Goal: Task Accomplishment & Management: Use online tool/utility

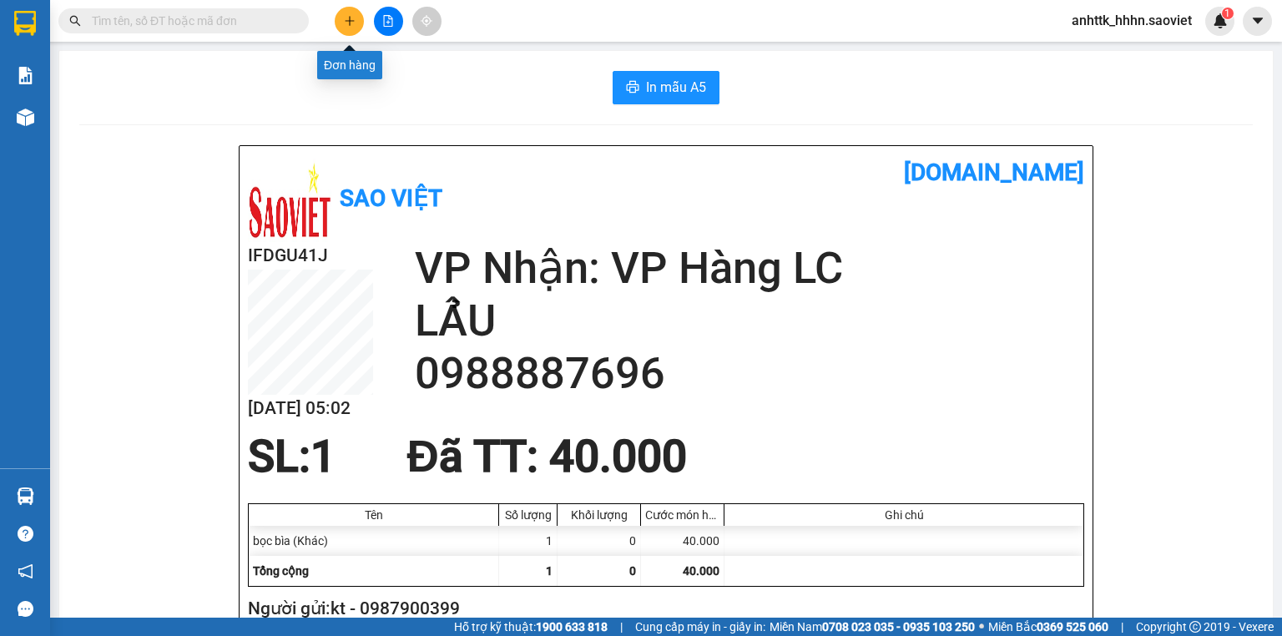
click at [346, 24] on icon "plus" at bounding box center [350, 21] width 12 height 12
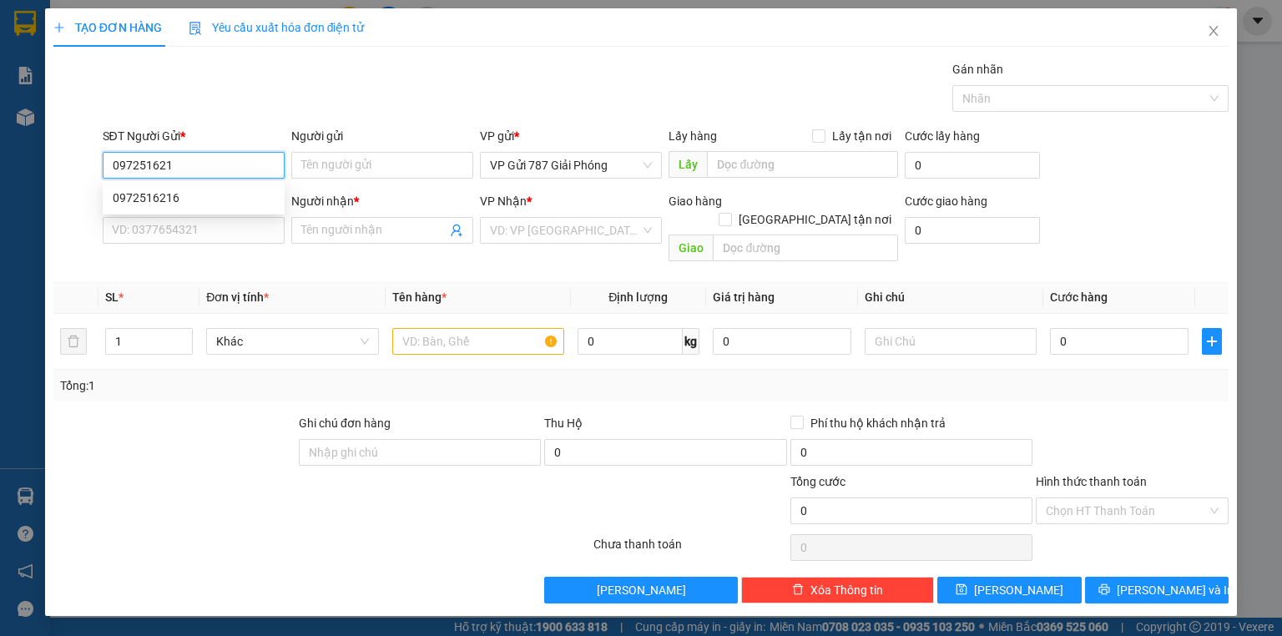
type input "0972516216"
click at [250, 189] on div "0972516216" at bounding box center [194, 198] width 162 height 18
type input "2/8 còn"
type input "0947735885"
type input "Trang"
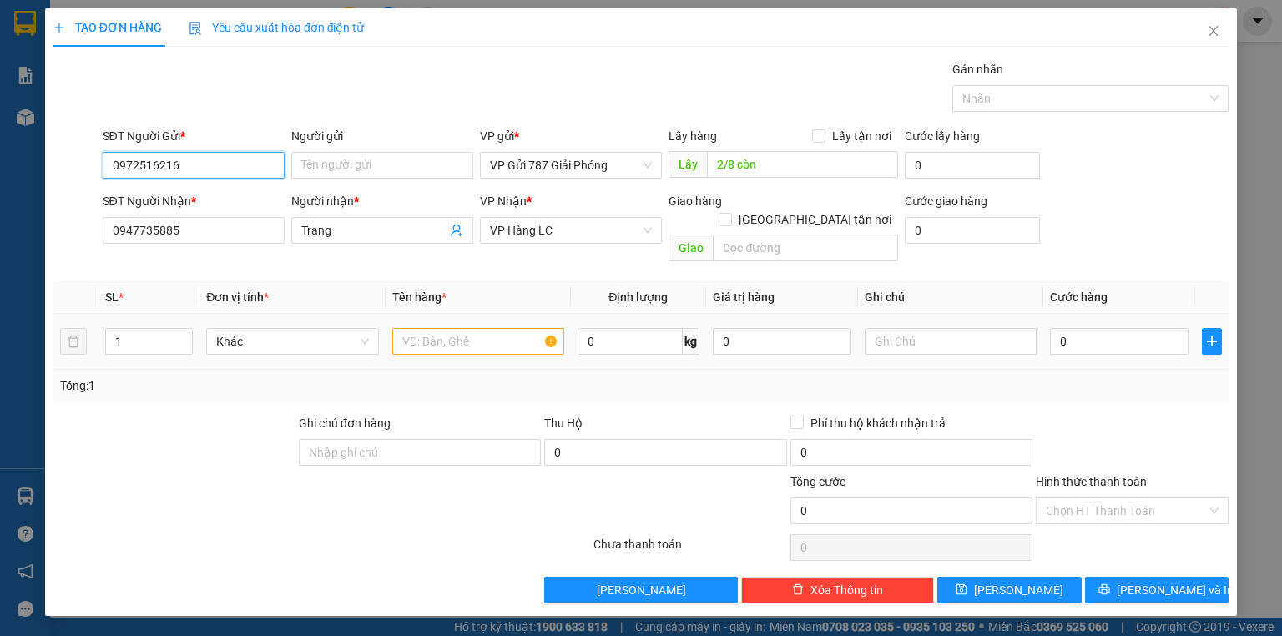
type input "0972516216"
click at [427, 328] on input "text" at bounding box center [478, 341] width 172 height 27
click at [216, 227] on input "0947735885" at bounding box center [194, 230] width 182 height 27
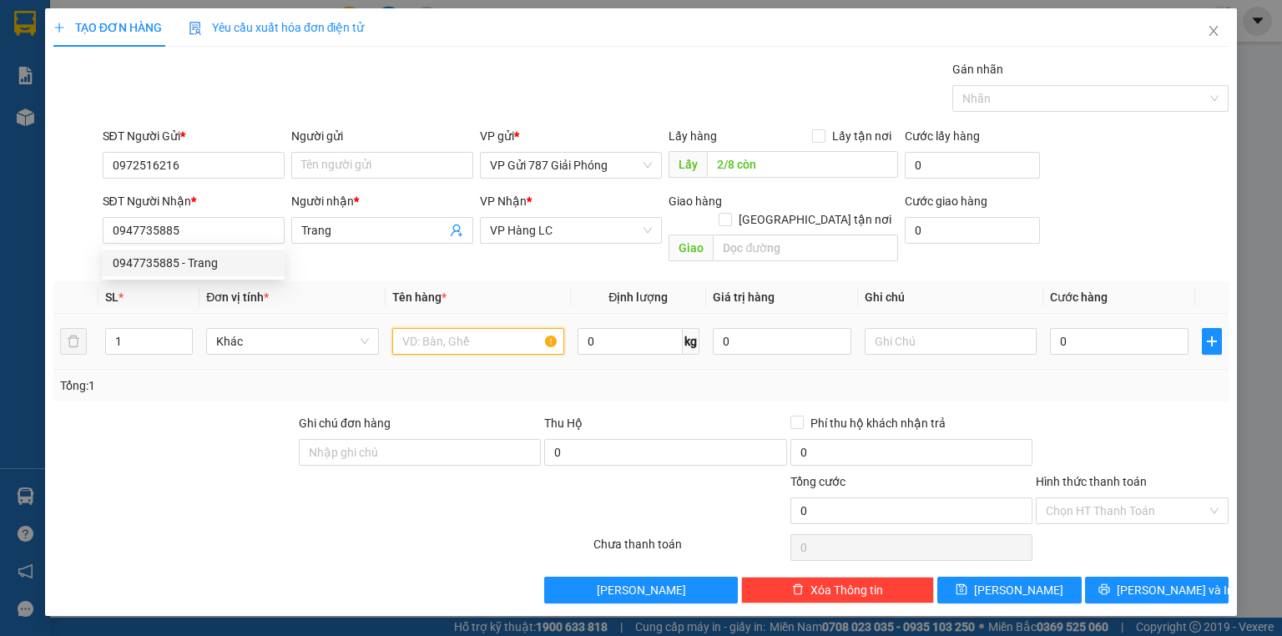
click at [443, 328] on input "text" at bounding box center [478, 341] width 172 height 27
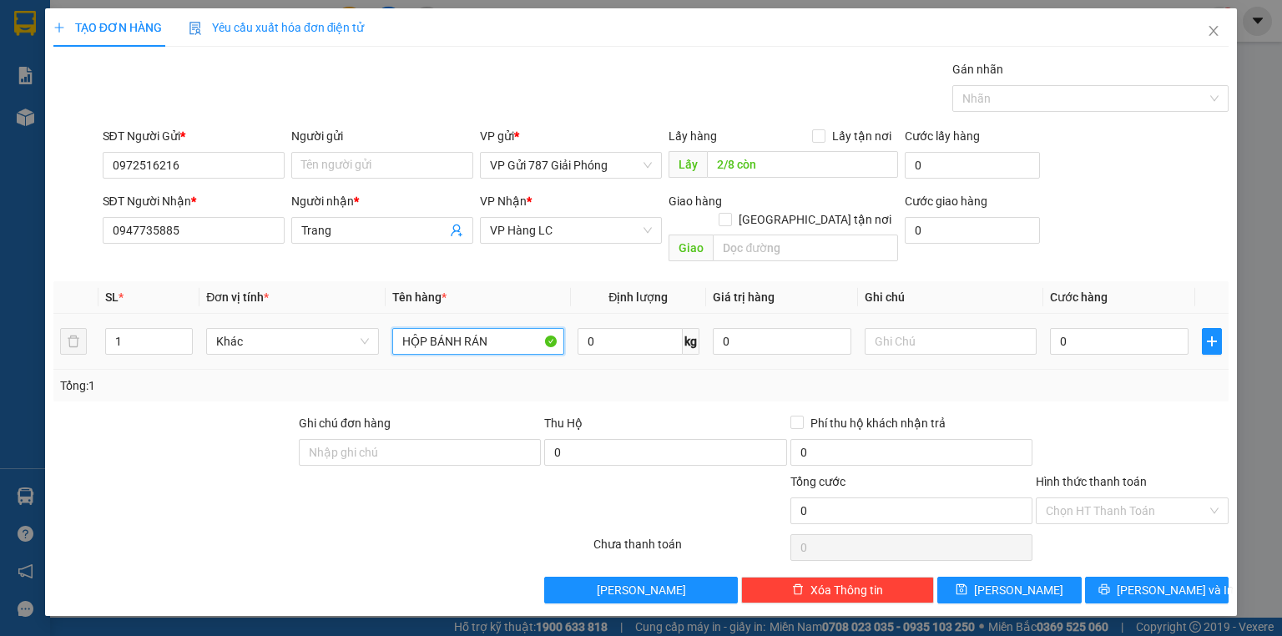
type input "HỘP BÁNH RÁN"
click at [1075, 340] on td "0" at bounding box center [1119, 342] width 152 height 56
click at [1107, 330] on input "0" at bounding box center [1119, 341] width 139 height 27
type input "40"
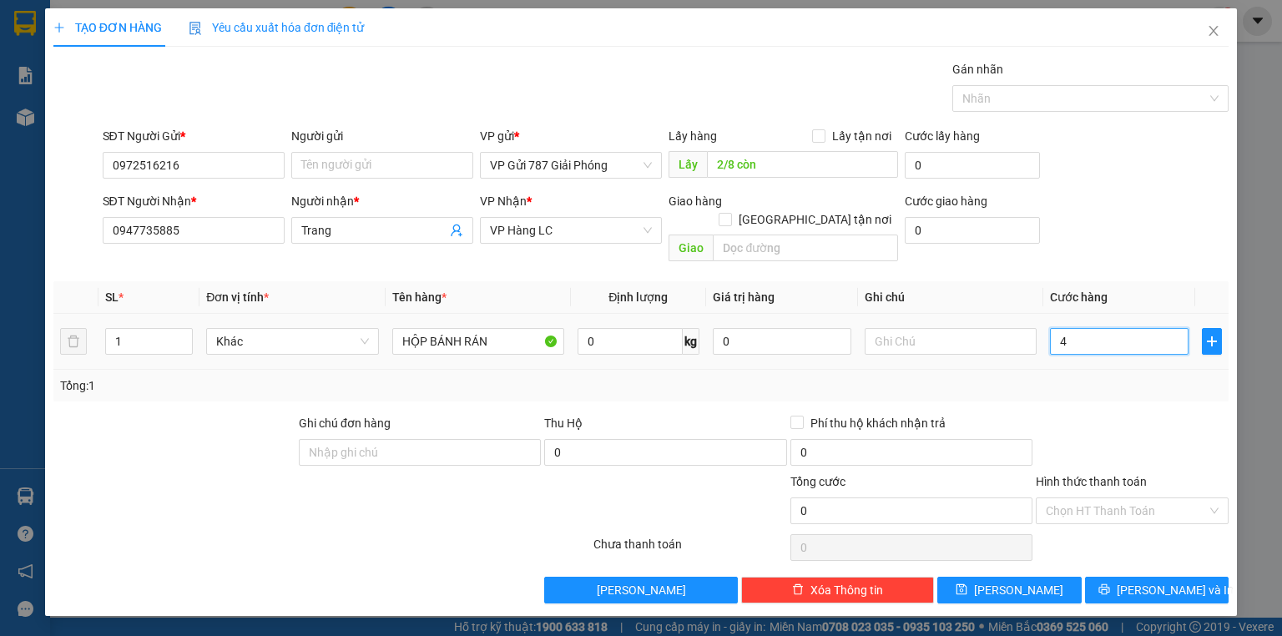
type input "40"
drag, startPoint x: 1152, startPoint y: 575, endPoint x: 1127, endPoint y: 530, distance: 51.2
click at [1152, 581] on span "Lưu và In" at bounding box center [1175, 590] width 117 height 18
type input "40.000"
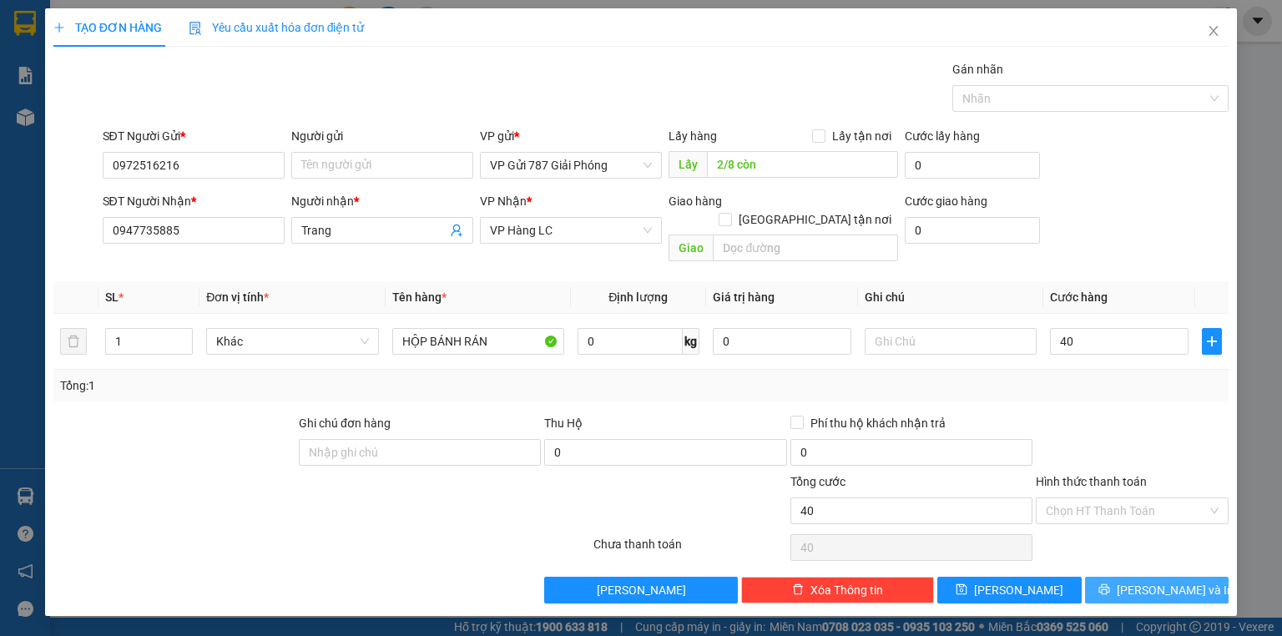
type input "40.000"
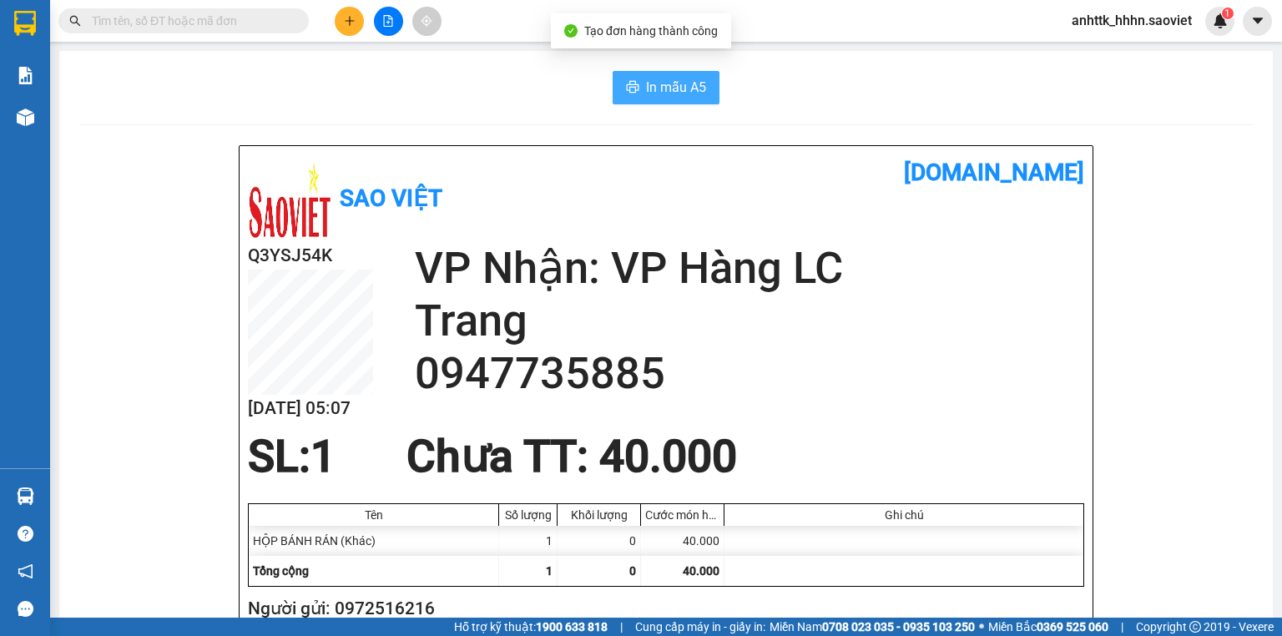
click at [638, 77] on button "In mẫu A5" at bounding box center [666, 87] width 107 height 33
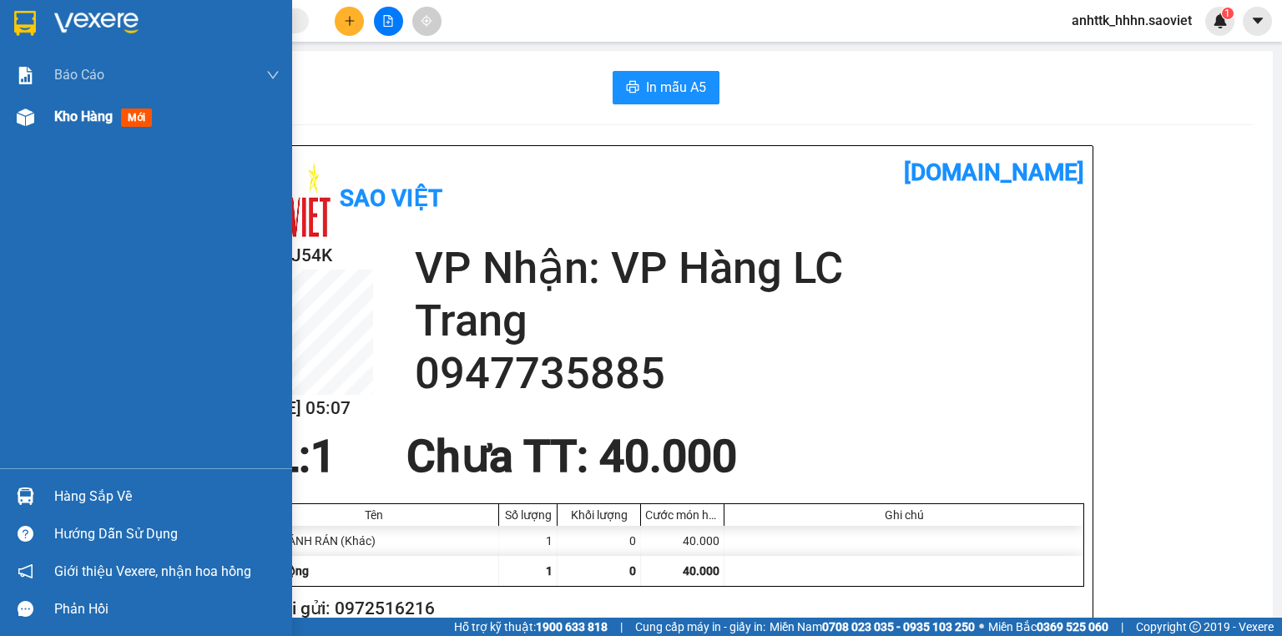
click at [41, 107] on div "Kho hàng mới" at bounding box center [146, 117] width 292 height 42
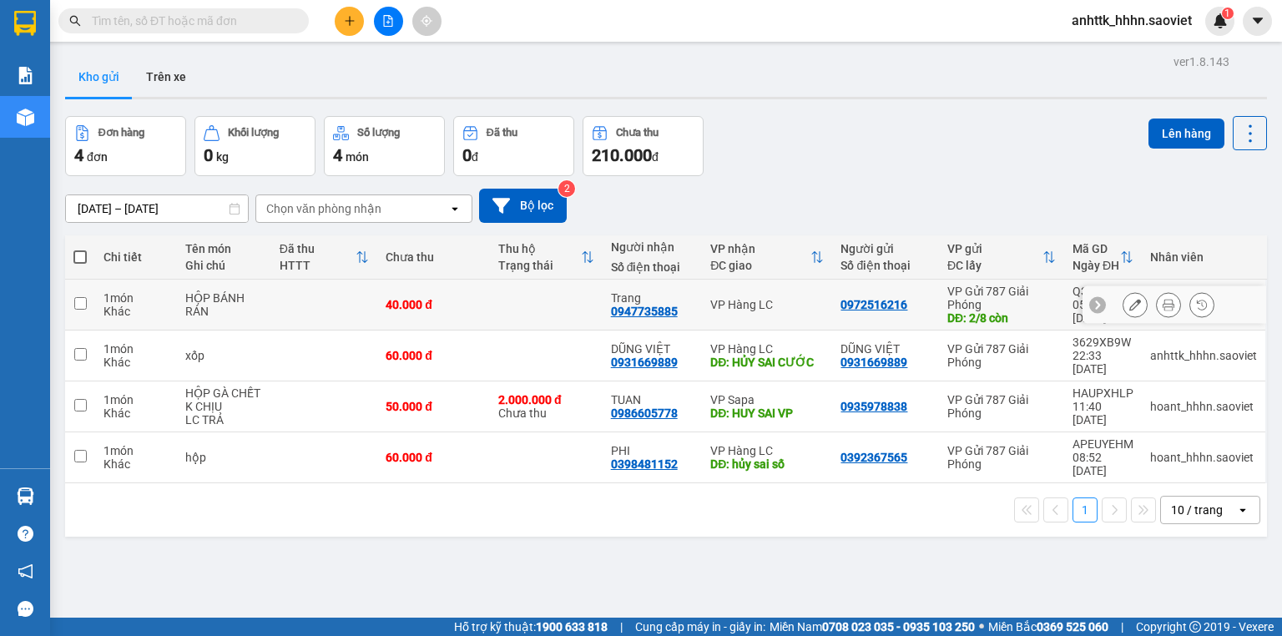
click at [512, 297] on td at bounding box center [546, 305] width 113 height 51
checkbox input "true"
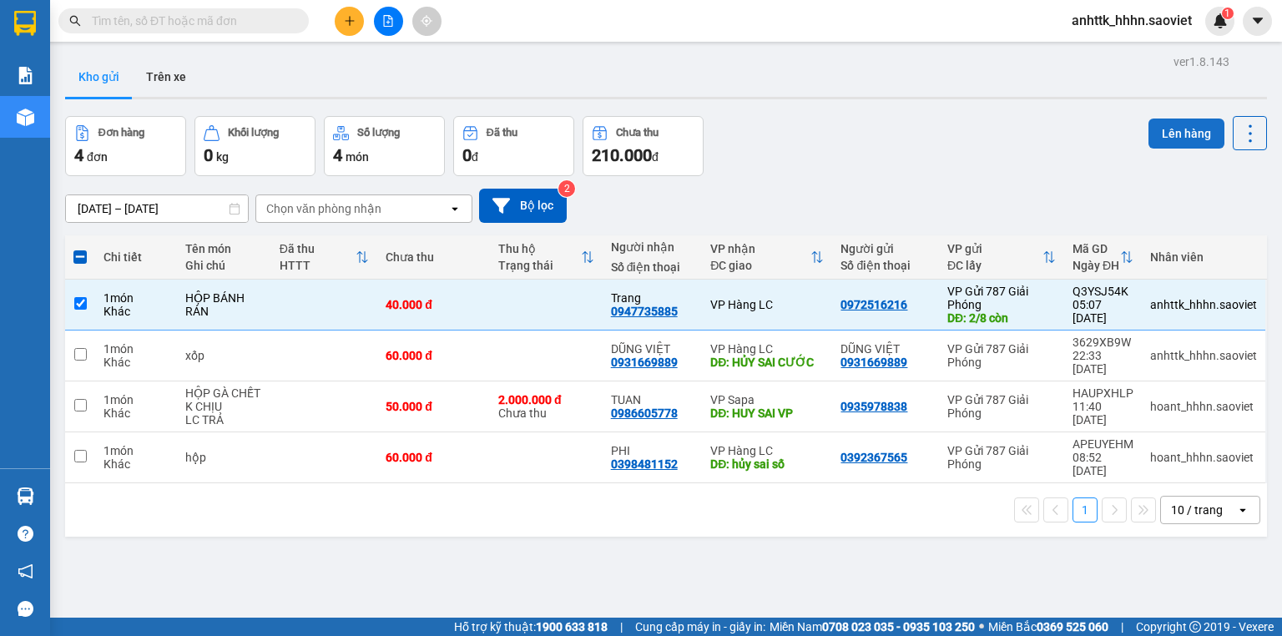
click at [1183, 135] on button "Lên hàng" at bounding box center [1186, 134] width 76 height 30
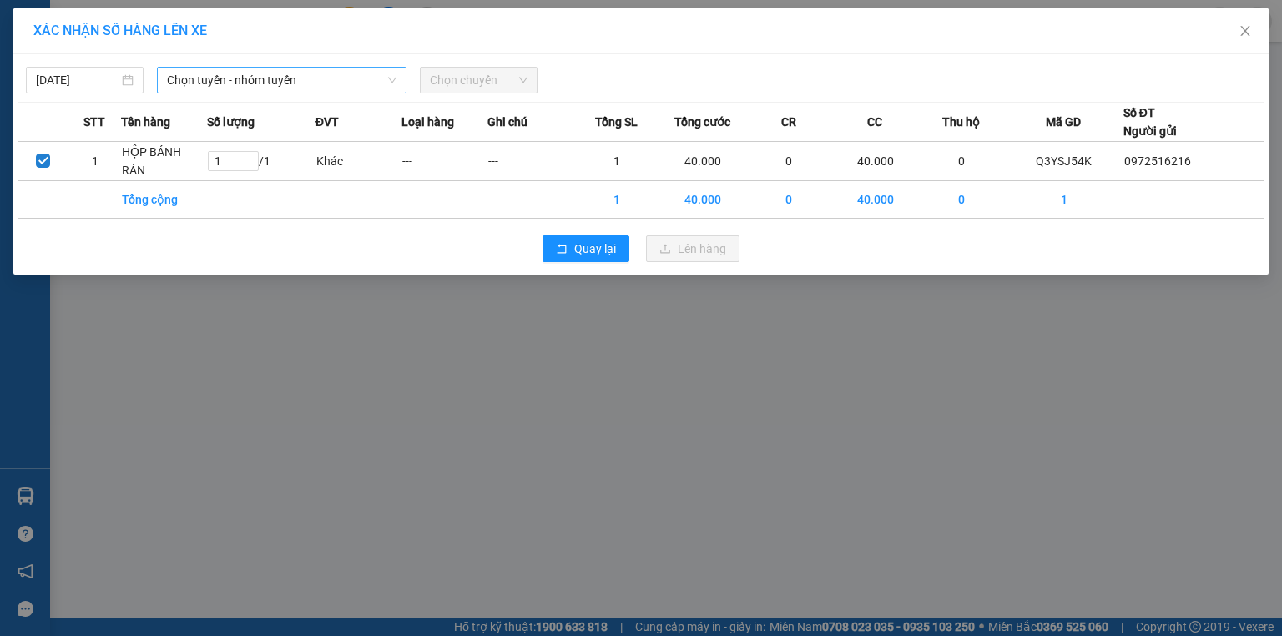
click at [288, 77] on span "Chọn tuyến - nhóm tuyến" at bounding box center [281, 80] width 229 height 25
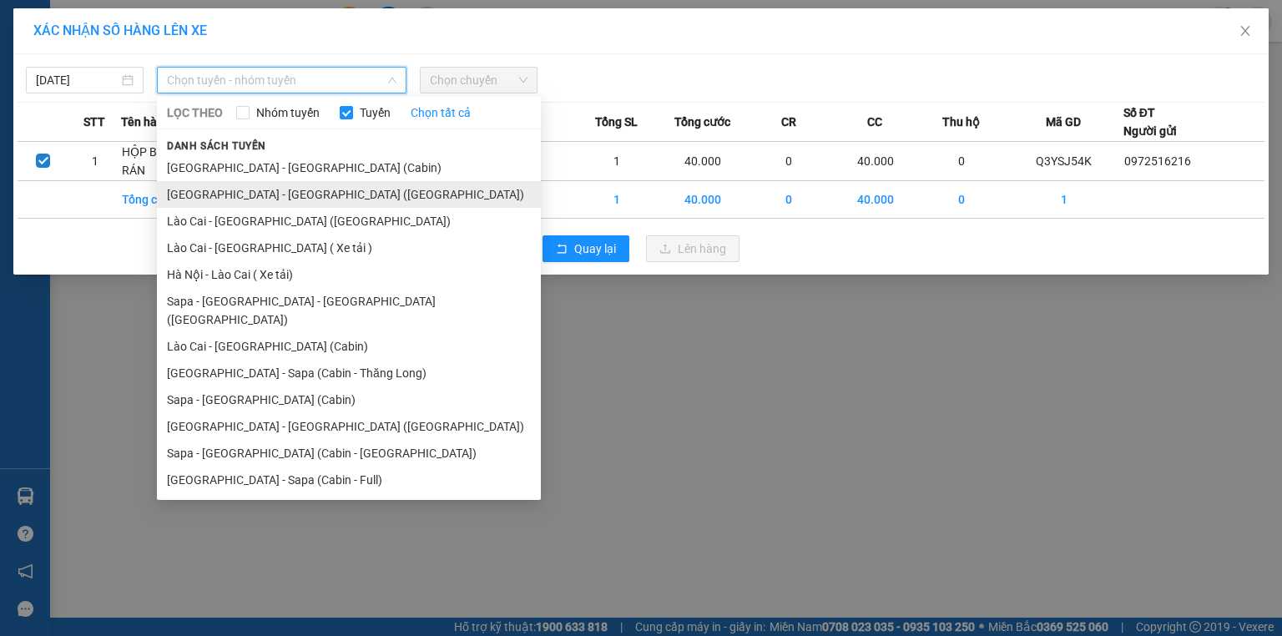
click at [285, 200] on li "Hà Nội - Lào Cai (Giường)" at bounding box center [349, 194] width 384 height 27
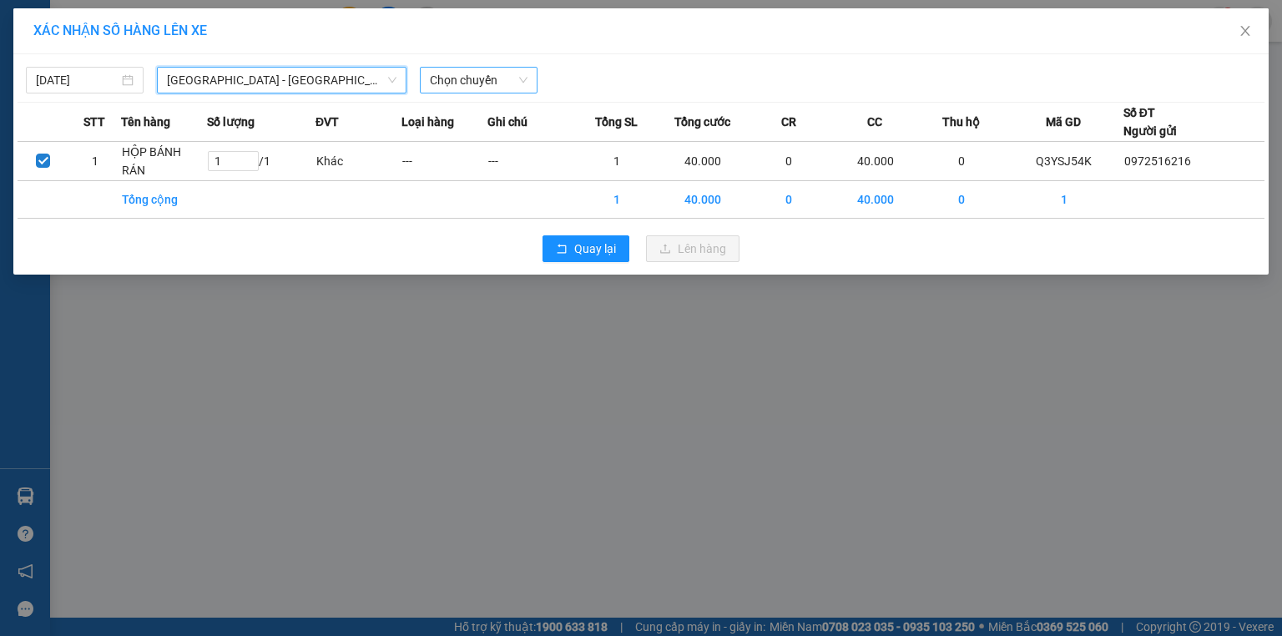
click at [484, 83] on span "Chọn chuyến" at bounding box center [479, 80] width 98 height 25
click at [273, 76] on span "Hà Nội - Lào Cai (Giường)" at bounding box center [281, 80] width 229 height 25
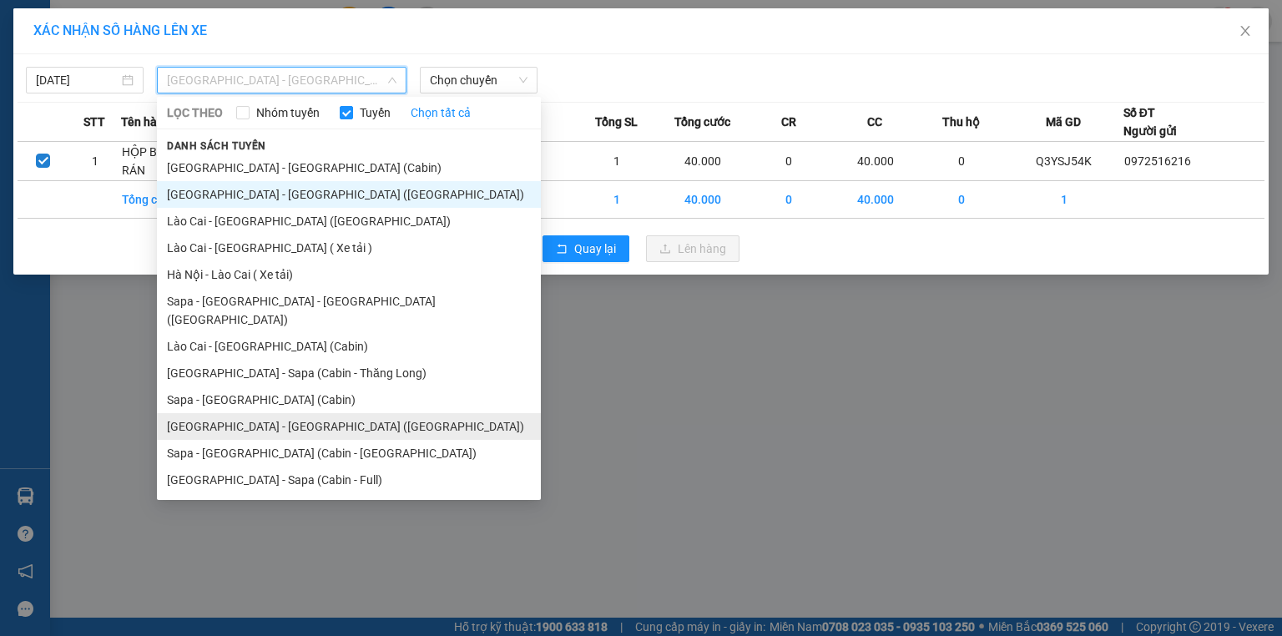
click at [327, 413] on li "Hà Nội - Lào Cai - Sapa (Giường)" at bounding box center [349, 426] width 384 height 27
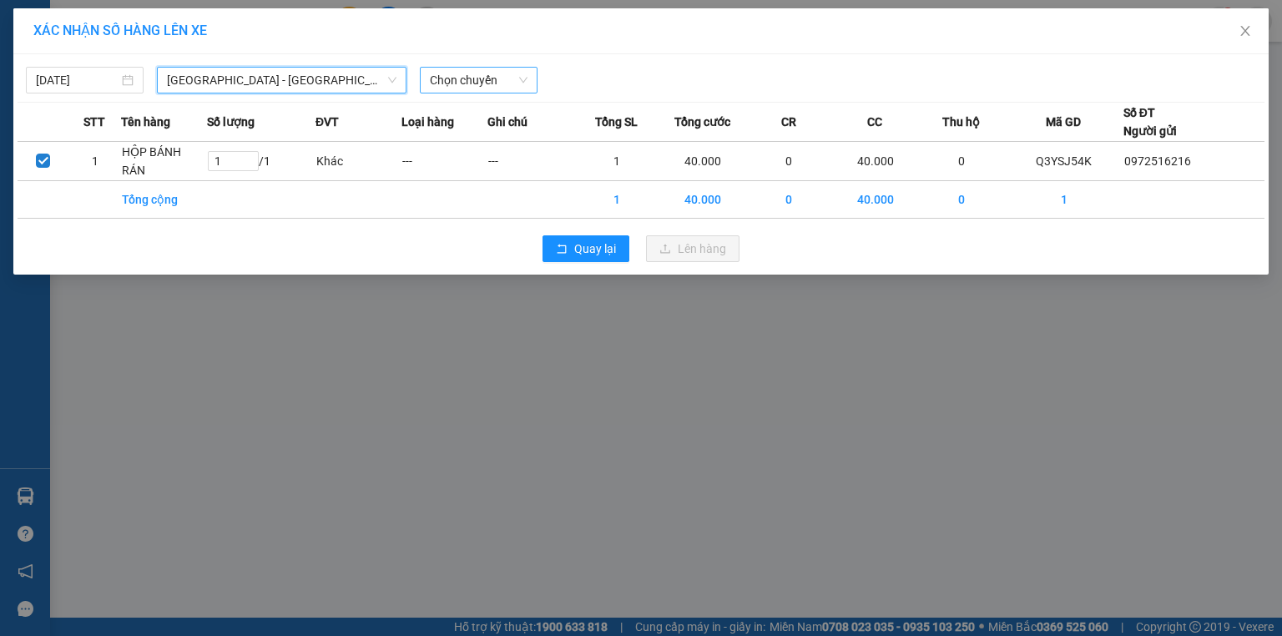
click at [487, 87] on span "Chọn chuyến" at bounding box center [479, 80] width 98 height 25
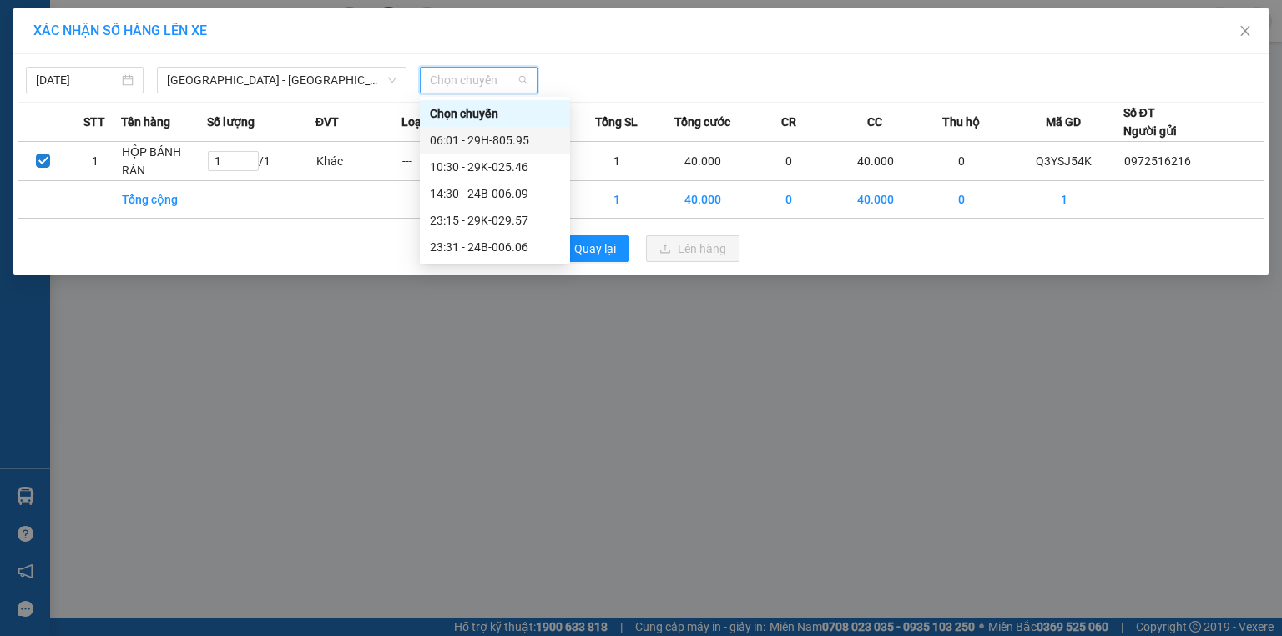
click at [492, 134] on div "06:01 - 29H-805.95" at bounding box center [495, 140] width 130 height 18
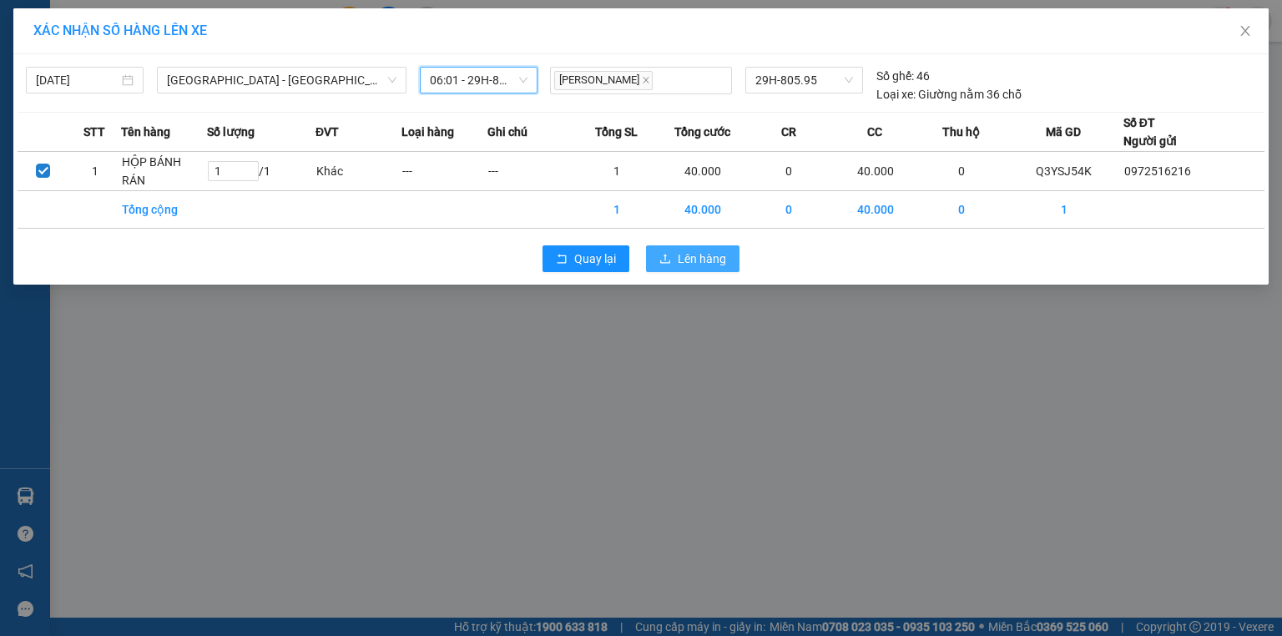
click at [684, 258] on span "Lên hàng" at bounding box center [702, 259] width 48 height 18
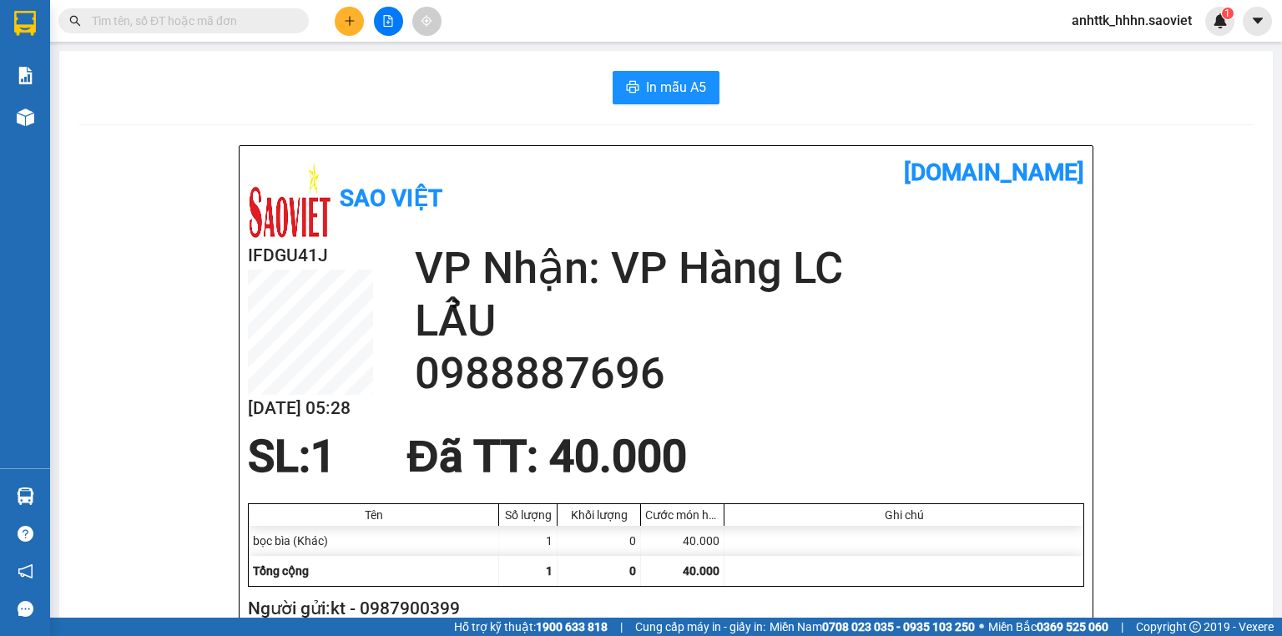
click at [1162, 15] on span "anhttk_hhhn.saoviet" at bounding box center [1131, 20] width 147 height 21
click at [1146, 57] on span "Đăng xuất" at bounding box center [1139, 52] width 112 height 18
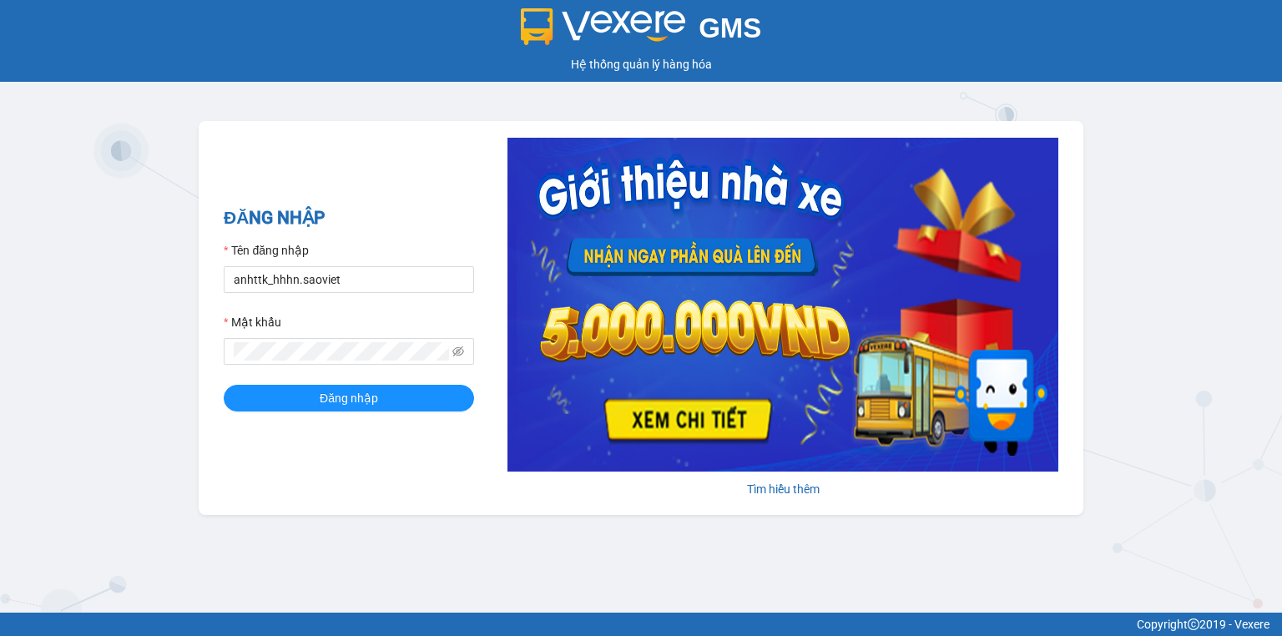
click at [341, 263] on div "Tên đăng nhập" at bounding box center [349, 253] width 250 height 25
click at [342, 263] on div "Tên đăng nhập" at bounding box center [349, 253] width 250 height 25
click at [337, 280] on input "anhttk_hhhn.saoviet" at bounding box center [349, 279] width 250 height 27
click at [338, 280] on input "anhttk_hhhn.saoviet" at bounding box center [349, 279] width 250 height 27
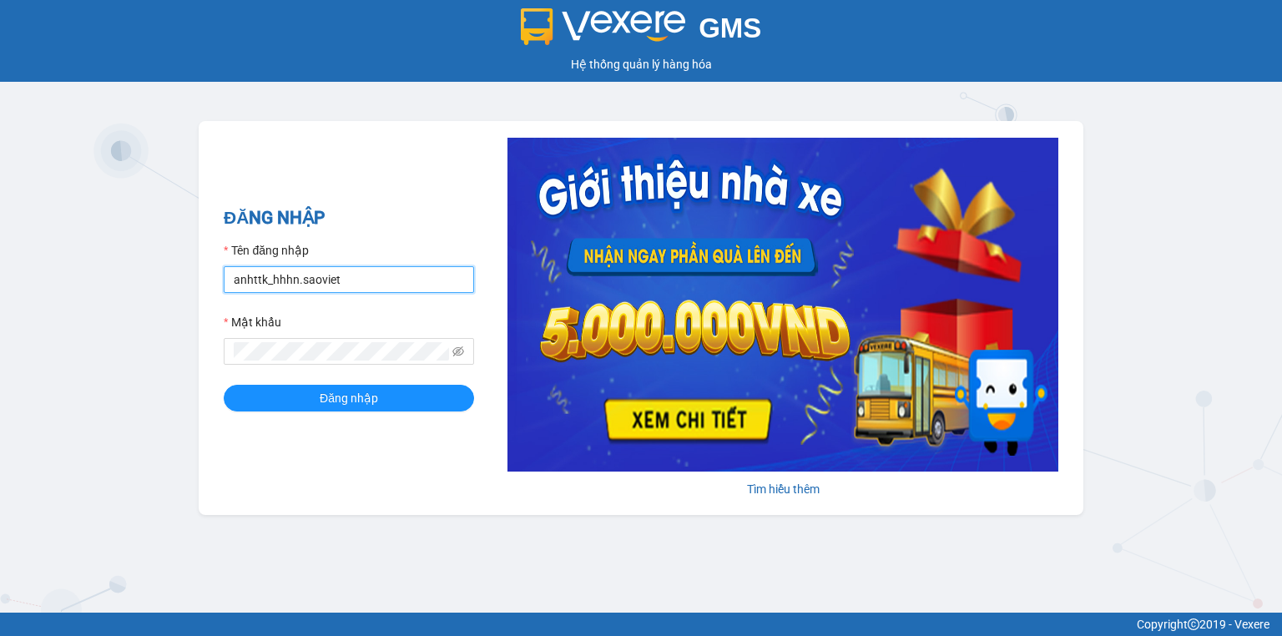
type input "hoant_hhhn.saoviet"
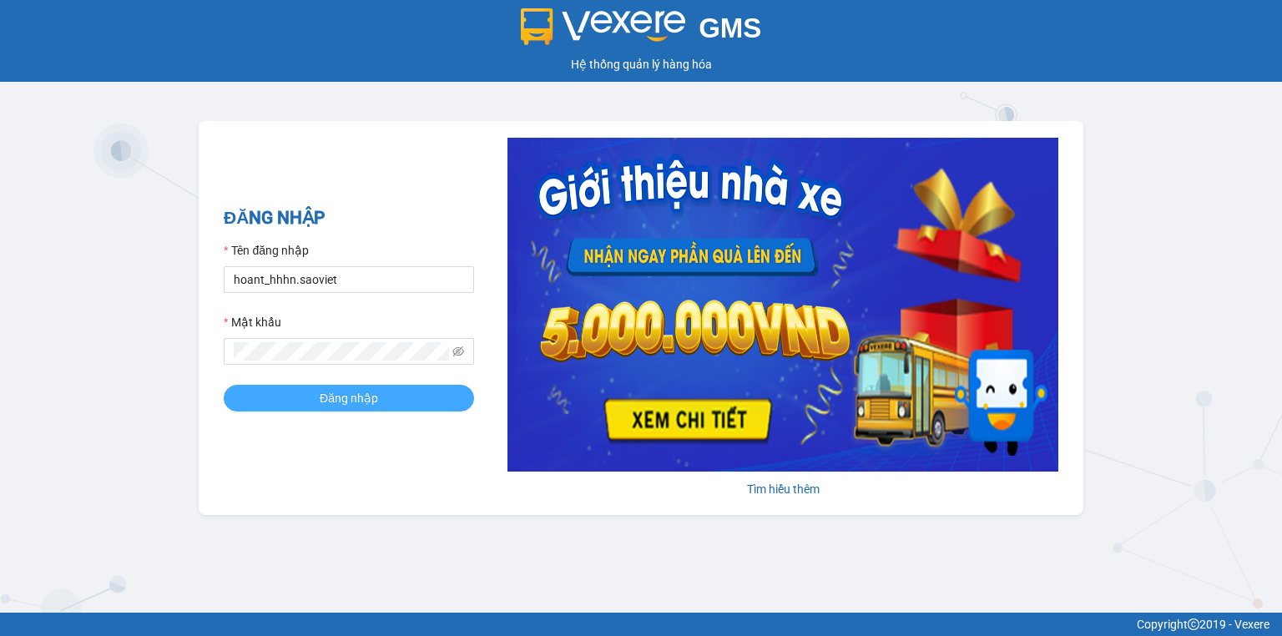
click at [402, 398] on button "Đăng nhập" at bounding box center [349, 398] width 250 height 27
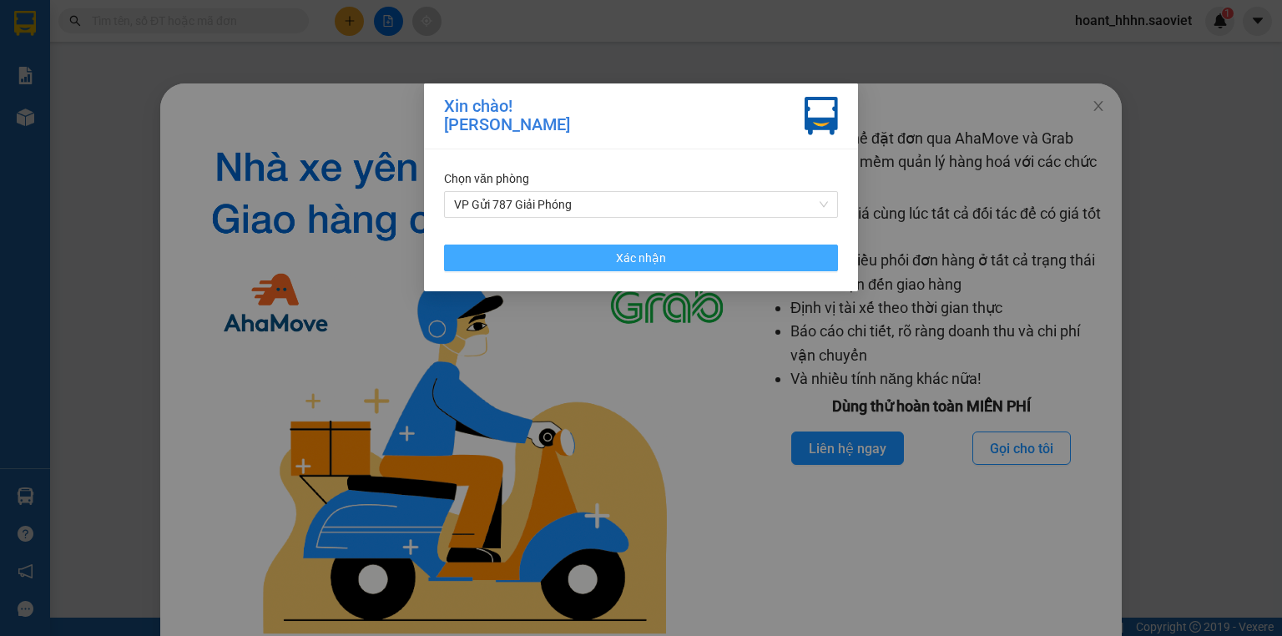
click at [544, 260] on button "Xác nhận" at bounding box center [641, 258] width 394 height 27
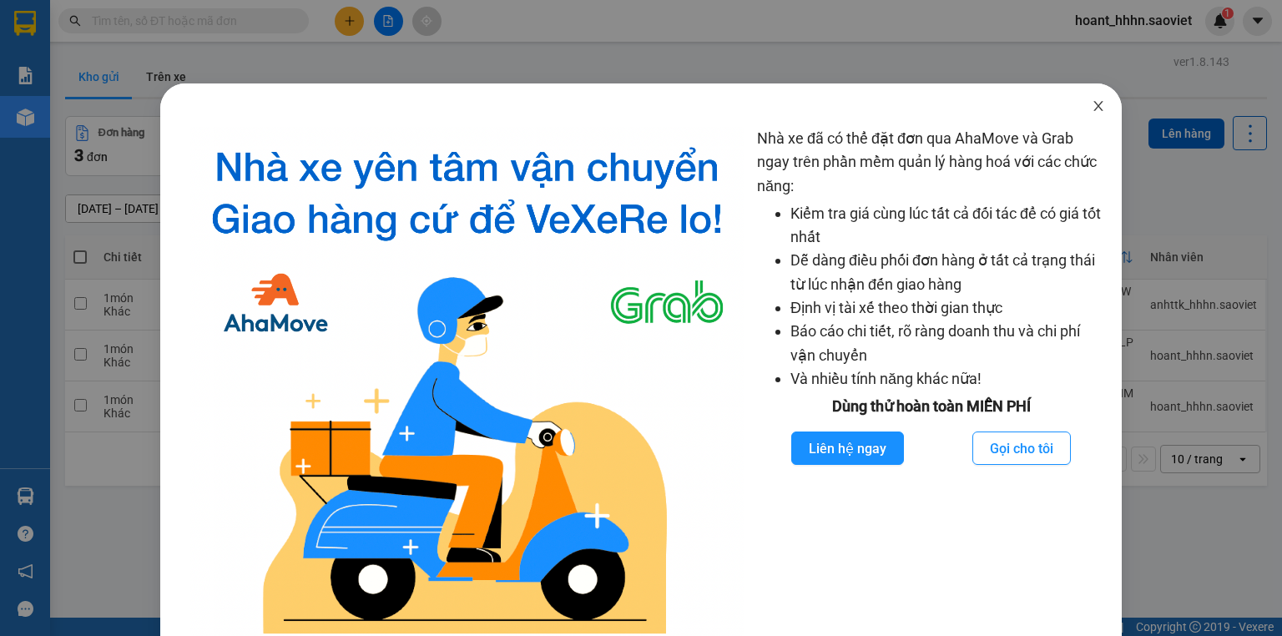
click at [1092, 100] on icon "close" at bounding box center [1098, 105] width 13 height 13
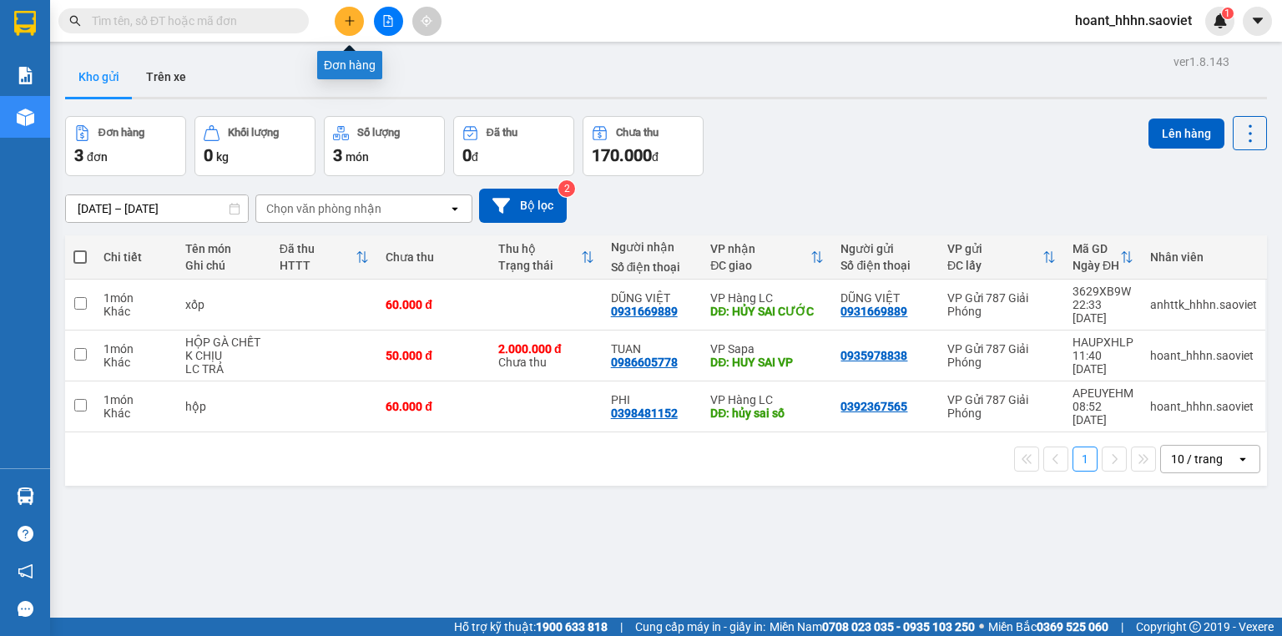
click at [350, 29] on button at bounding box center [349, 21] width 29 height 29
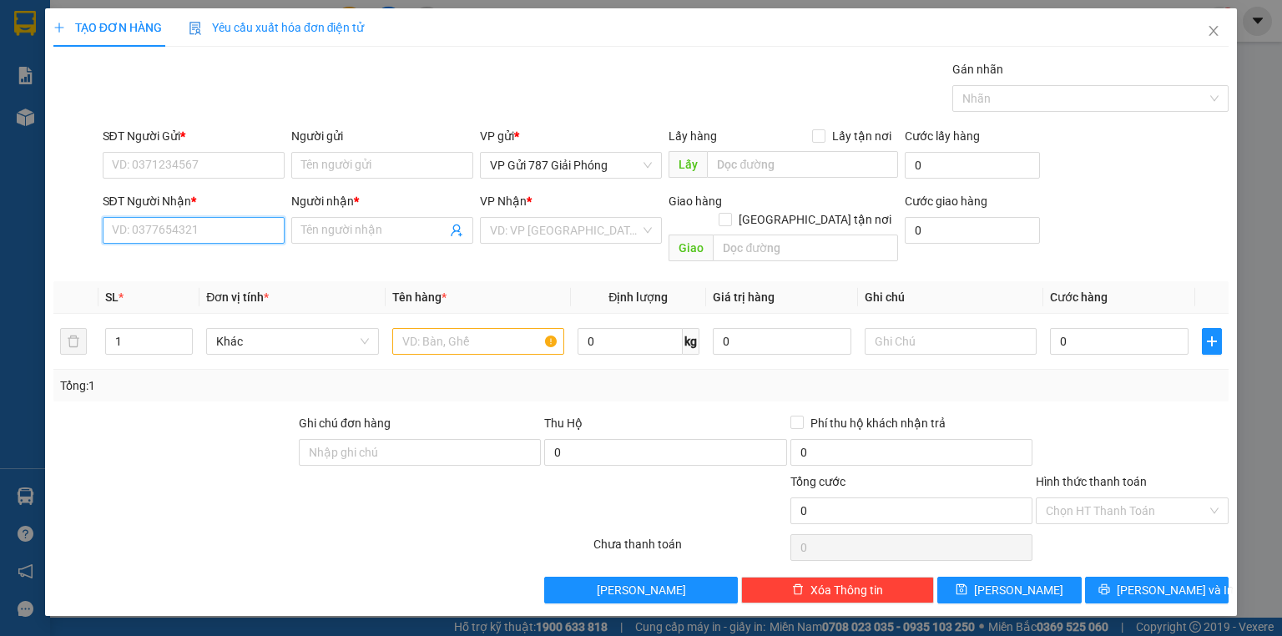
click at [229, 233] on input "SĐT Người Nhận *" at bounding box center [194, 230] width 182 height 27
click at [224, 265] on div "0898078527 - NAM" at bounding box center [194, 263] width 162 height 18
type input "0898078527"
type input "NAM"
click at [189, 218] on input "0898078527" at bounding box center [194, 230] width 182 height 27
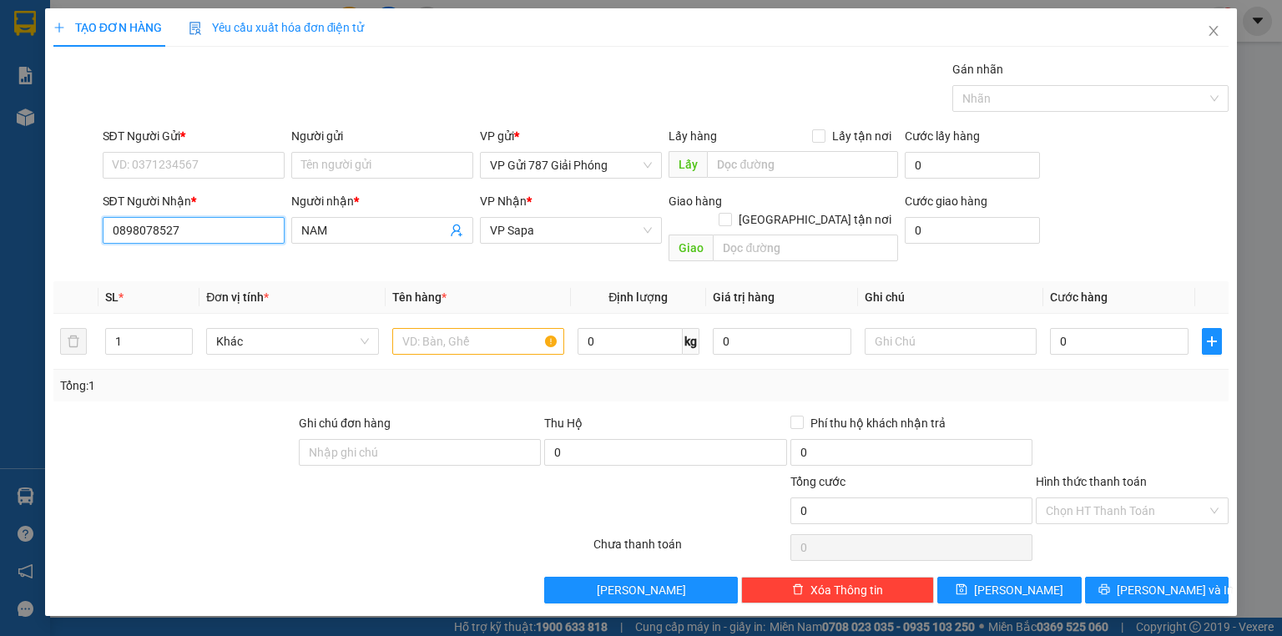
click at [189, 218] on input "0898078527" at bounding box center [194, 230] width 182 height 27
type input "0898078527"
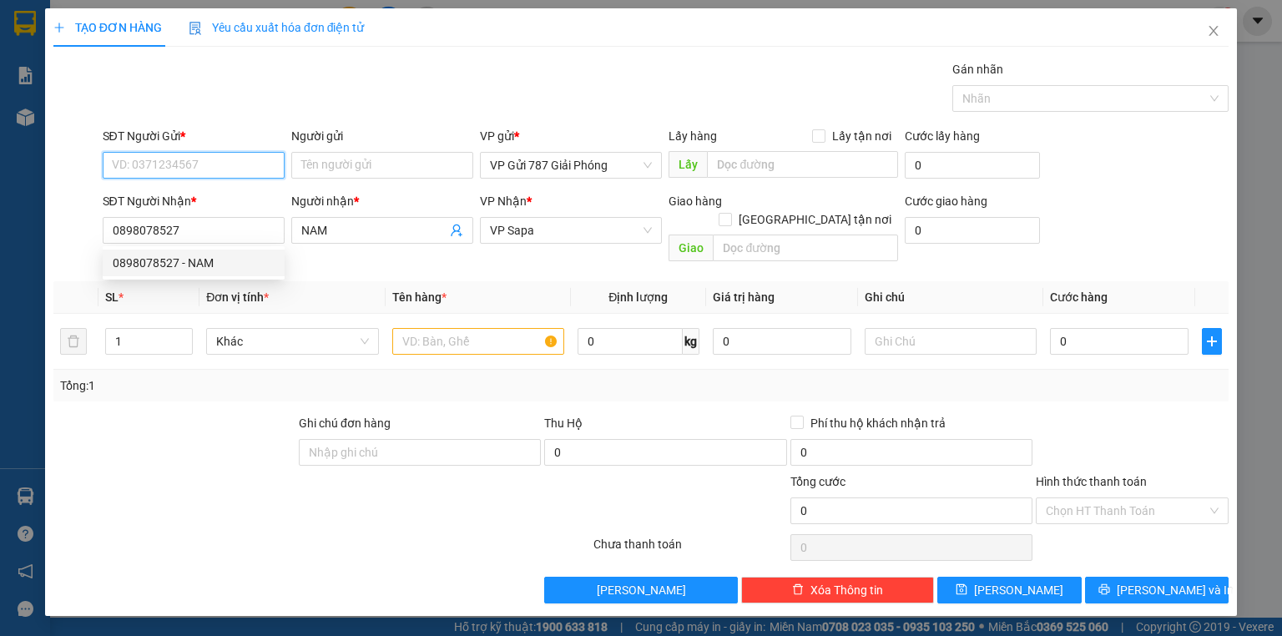
click at [168, 170] on input "SĐT Người Gửi *" at bounding box center [194, 165] width 182 height 27
paste input "0898078527"
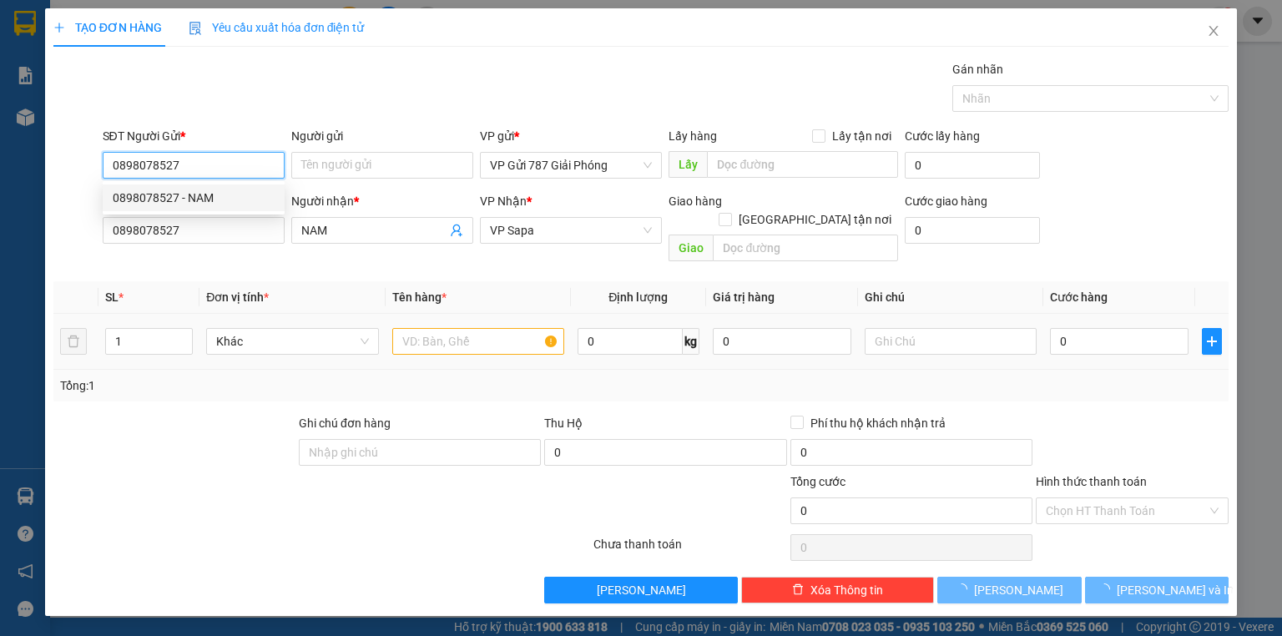
type input "0898078527"
click at [443, 331] on input "text" at bounding box center [478, 341] width 172 height 27
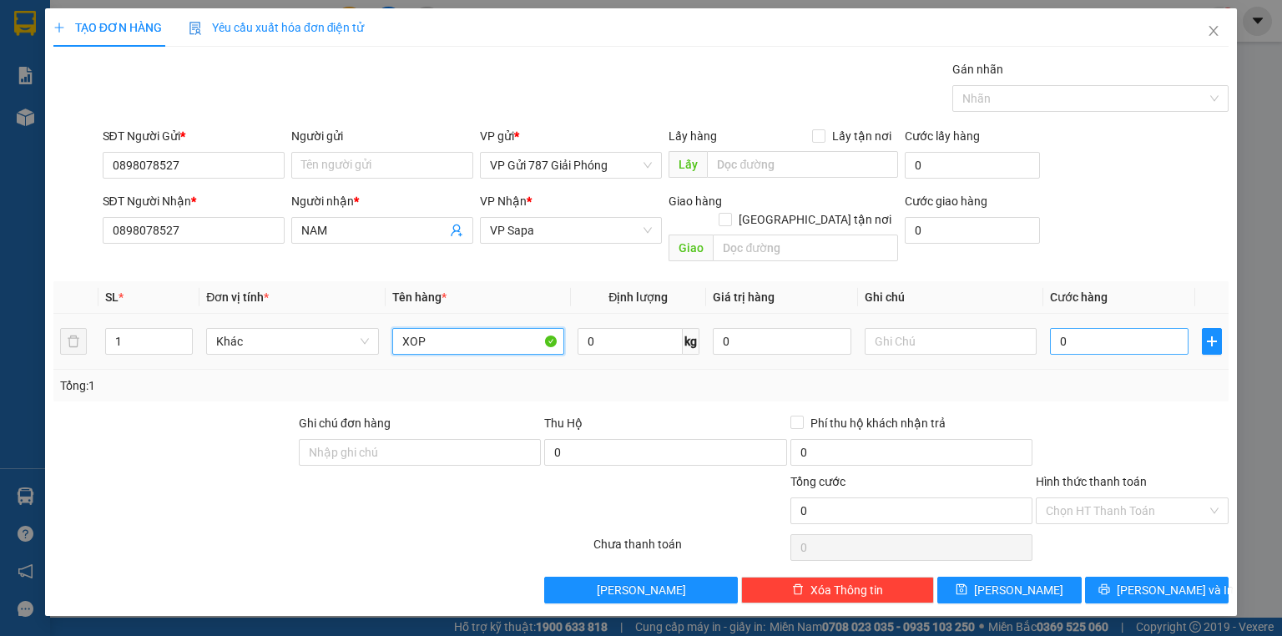
type input "XOP"
click at [1138, 331] on input "0" at bounding box center [1119, 341] width 139 height 27
type input "050"
type input "50"
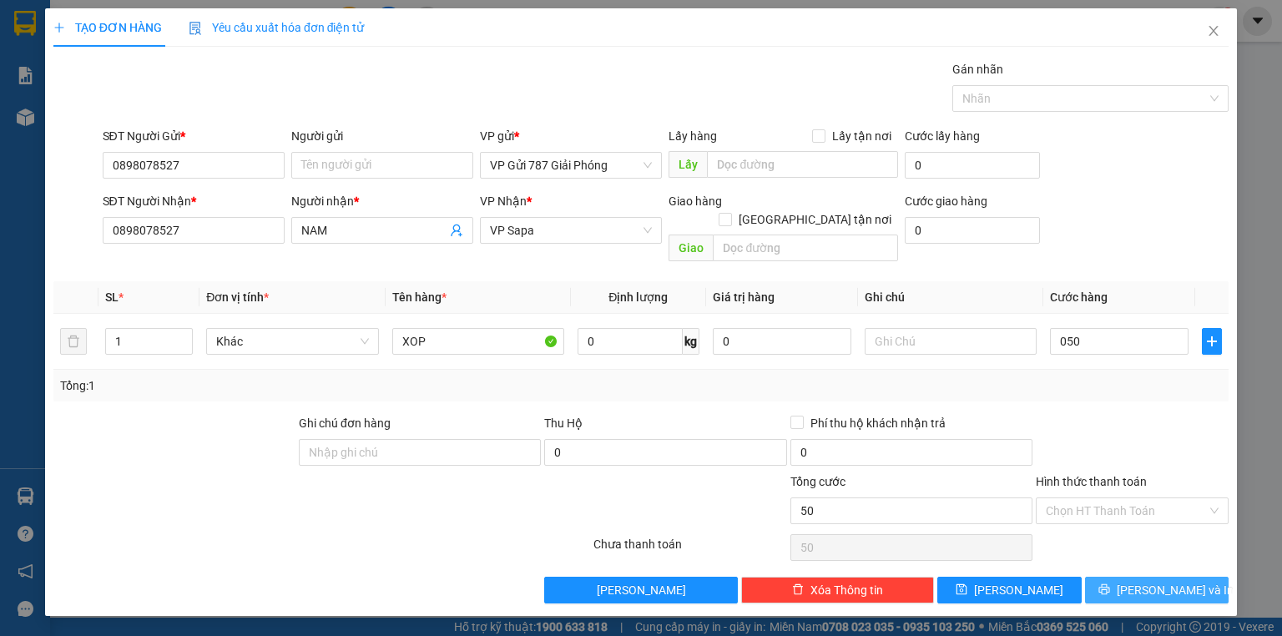
click at [1155, 580] on button "Lưu và In" at bounding box center [1157, 590] width 144 height 27
type input "50.000"
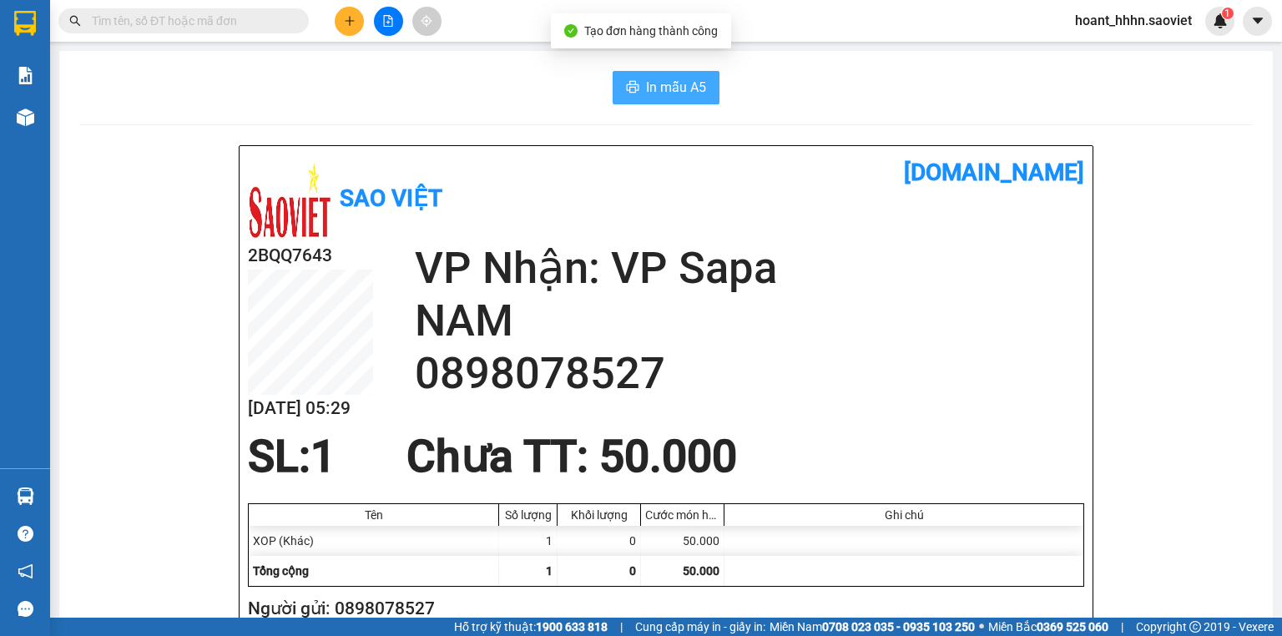
click at [646, 97] on span "In mẫu A5" at bounding box center [676, 87] width 60 height 21
click at [347, 23] on icon "plus" at bounding box center [350, 21] width 12 height 12
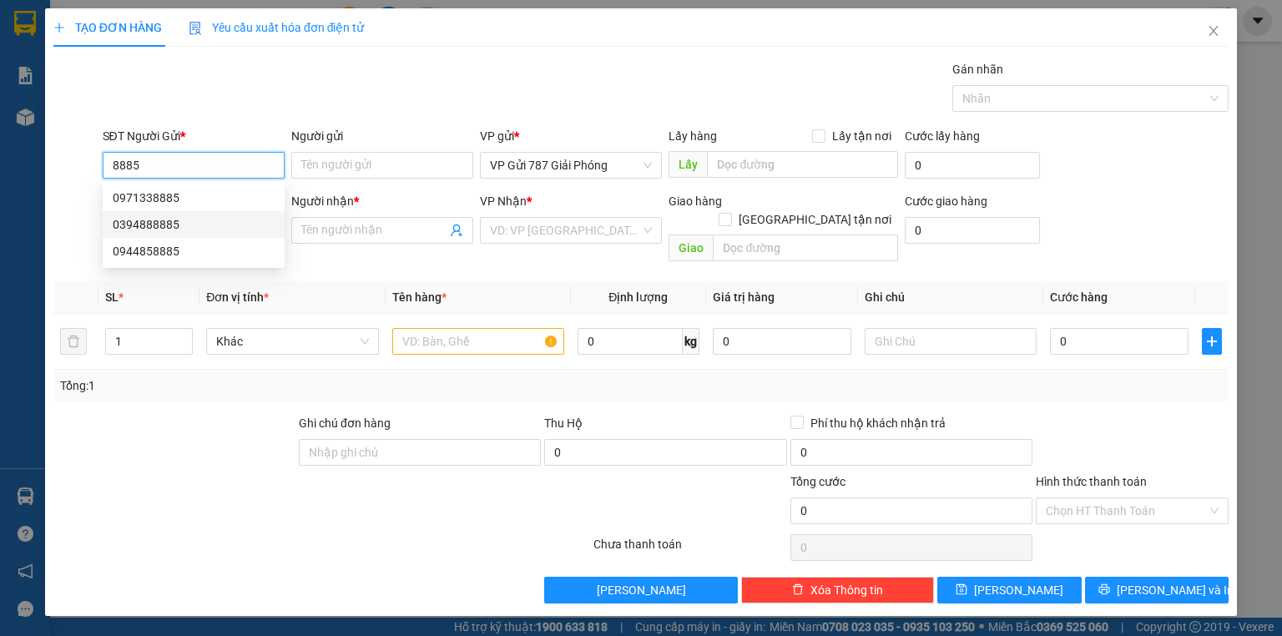
click at [183, 215] on div "0394888885" at bounding box center [194, 224] width 162 height 18
type input "0394888885"
type input "0983999528"
type input "VÂN"
type input "0394888885"
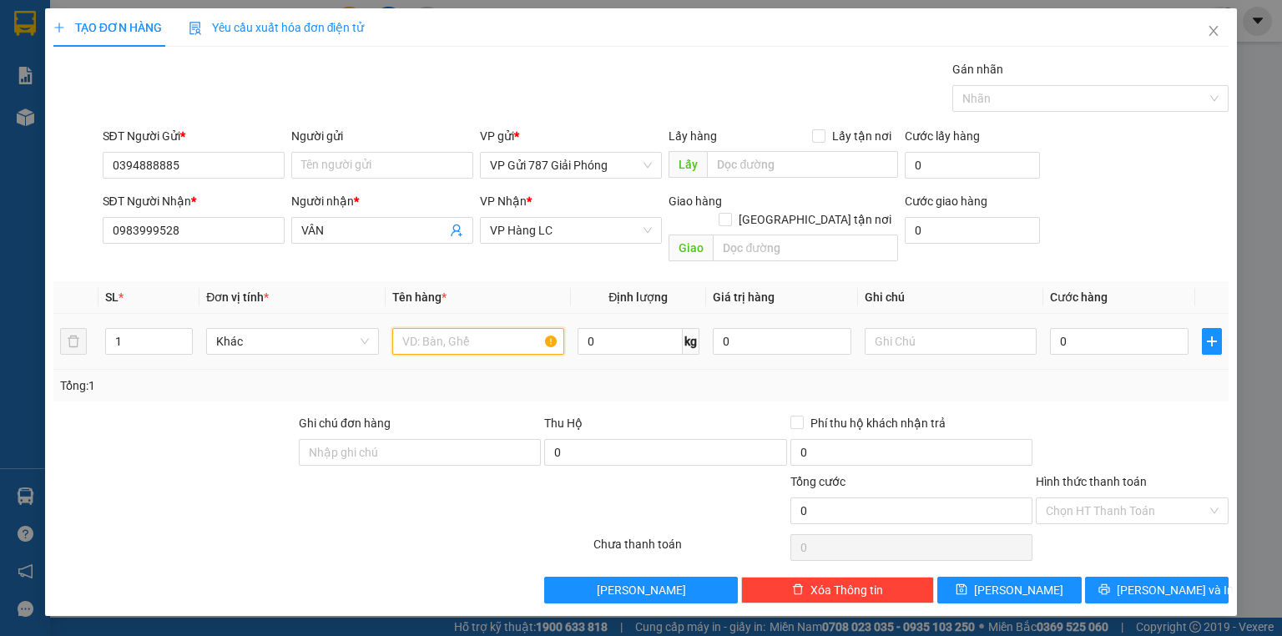
click at [431, 328] on input "text" at bounding box center [478, 341] width 172 height 27
type input "XOP"
click at [177, 329] on span "Increase Value" at bounding box center [183, 336] width 18 height 15
type input "3"
click at [177, 329] on span "Increase Value" at bounding box center [183, 336] width 18 height 15
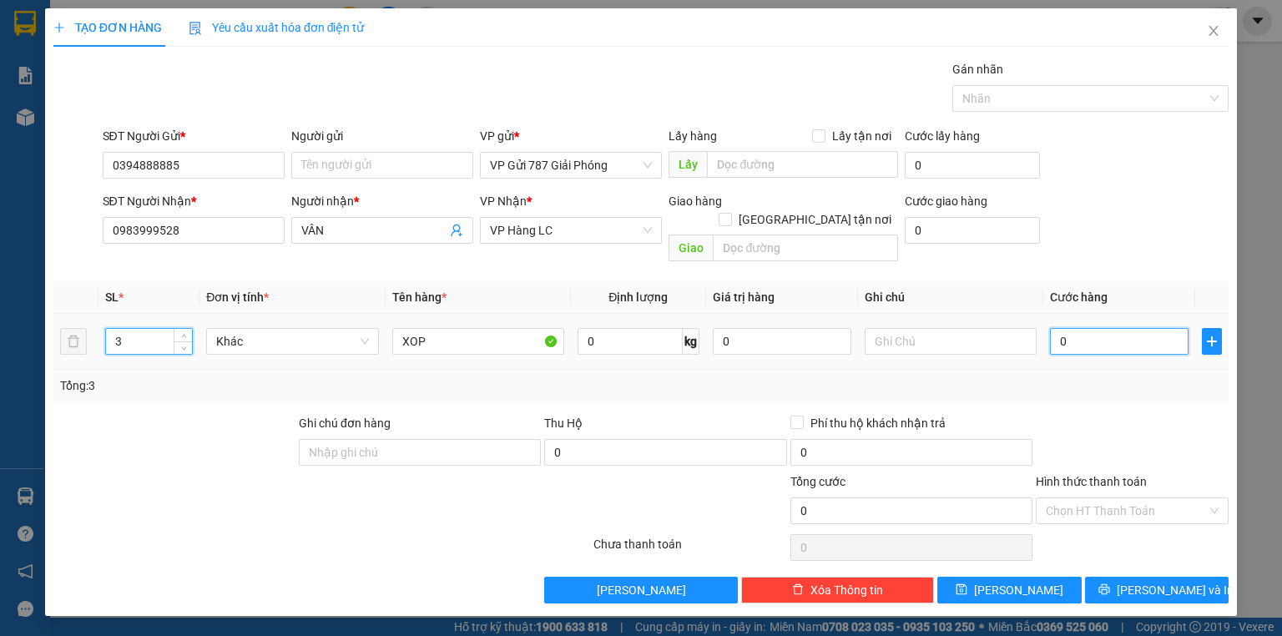
click at [1126, 330] on input "0" at bounding box center [1119, 341] width 139 height 27
type input "1"
type input "13"
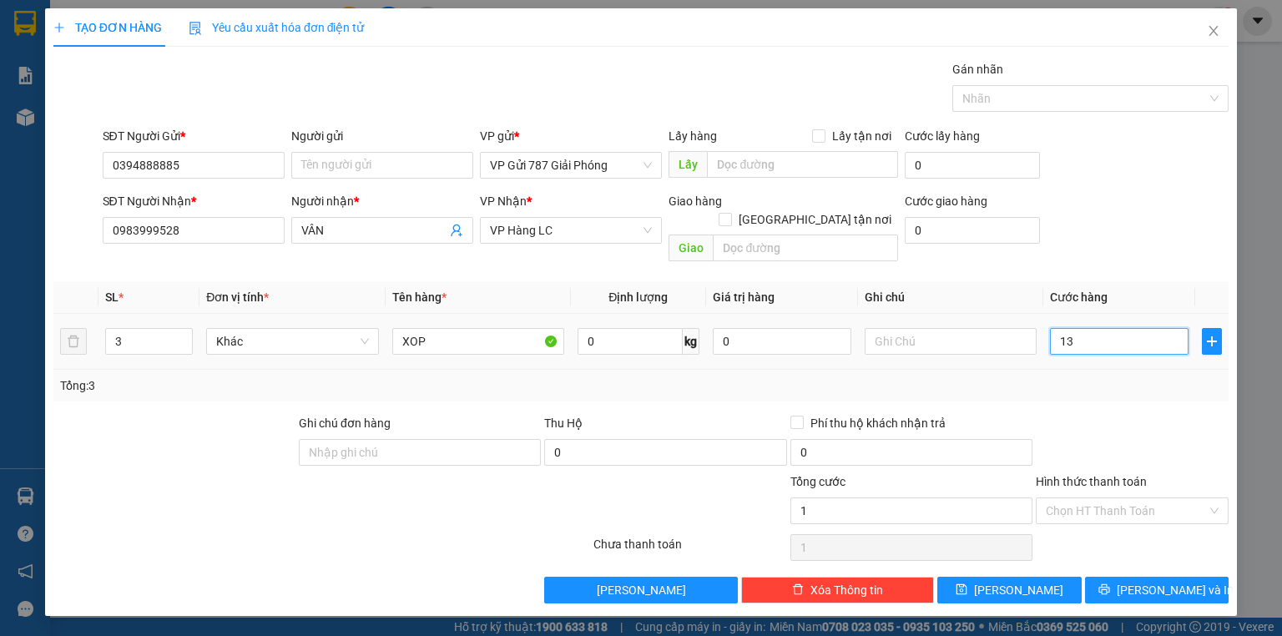
type input "13"
type input "130"
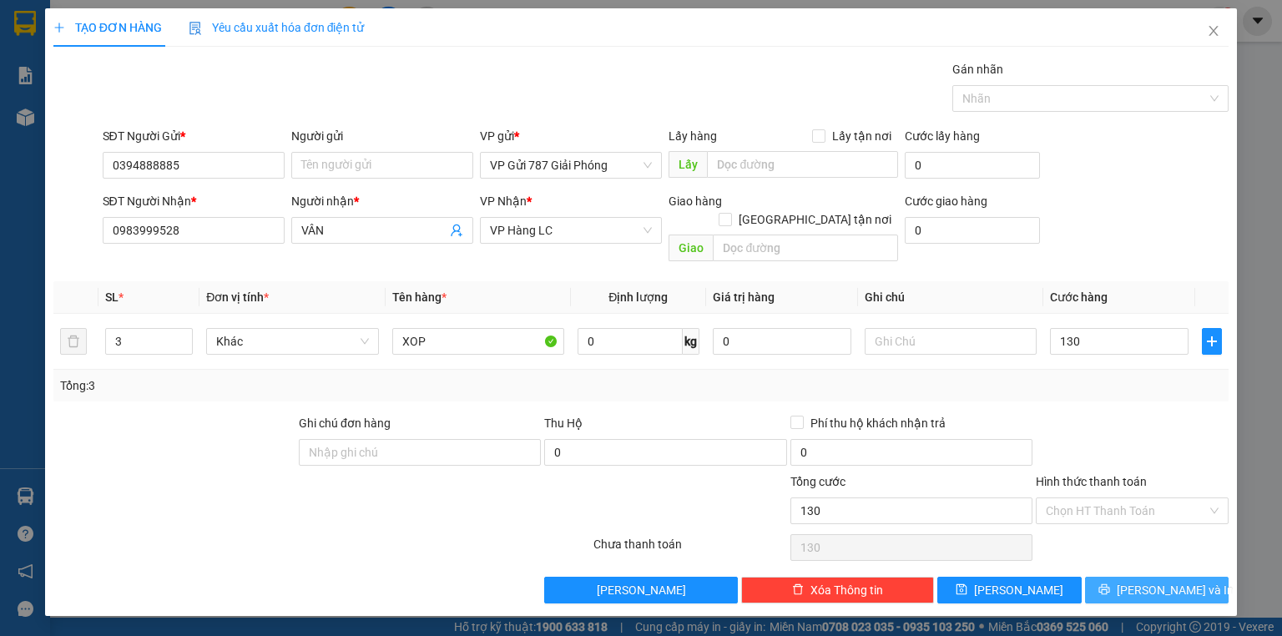
type input "130.000"
click at [1151, 581] on span "Lưu và In" at bounding box center [1175, 590] width 117 height 18
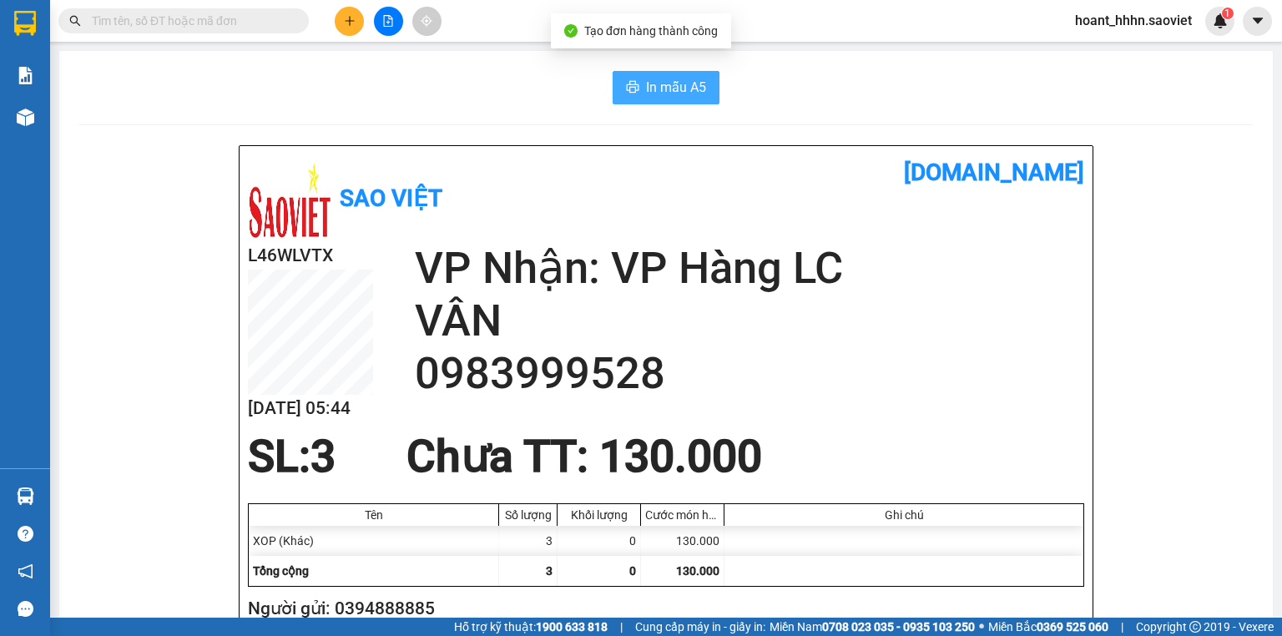
click at [626, 95] on span "printer" at bounding box center [632, 88] width 13 height 16
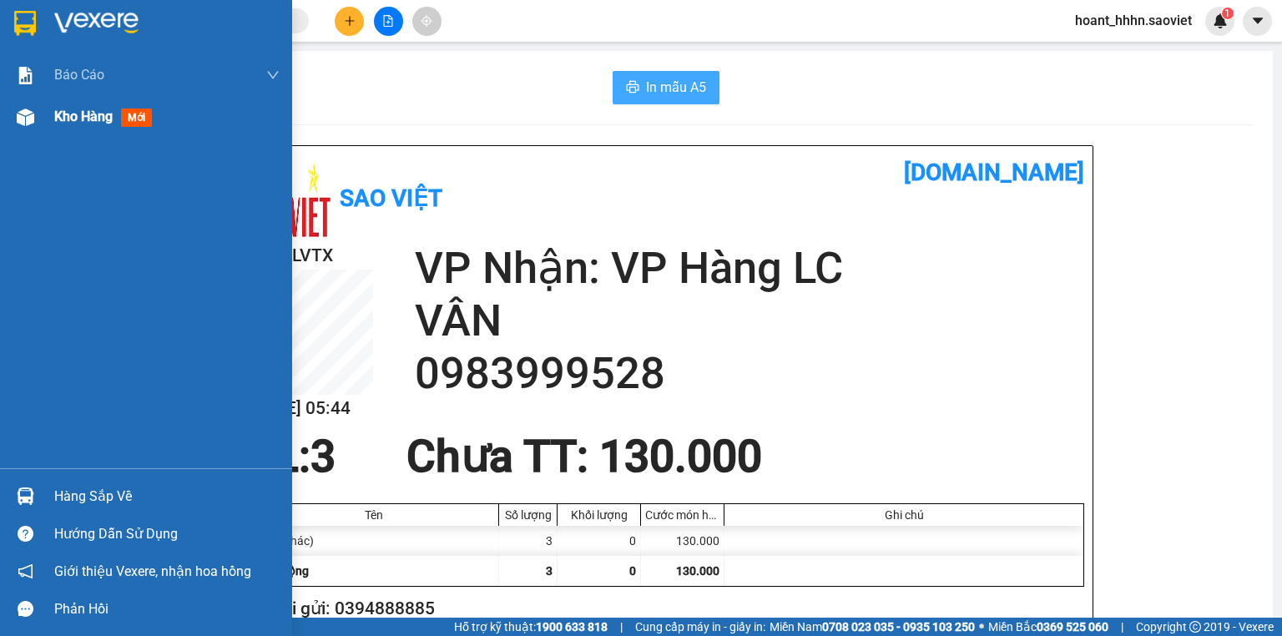
click at [59, 108] on span "Kho hàng" at bounding box center [83, 116] width 58 height 16
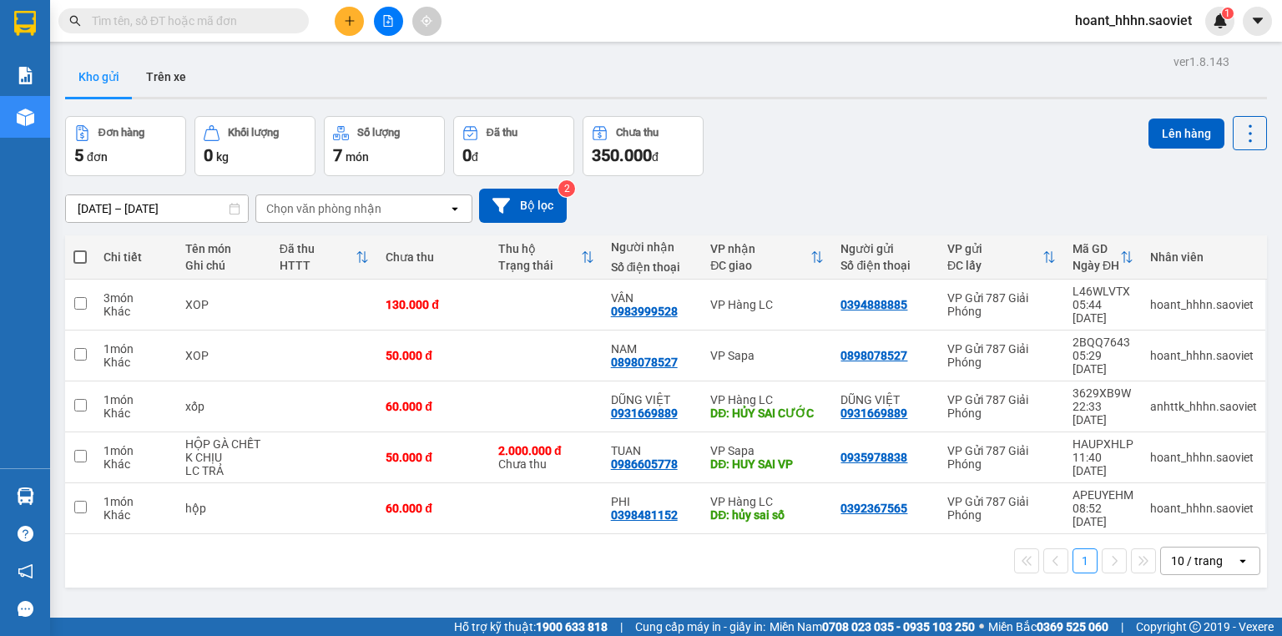
click at [246, 23] on input "text" at bounding box center [190, 21] width 197 height 18
click at [492, 315] on td at bounding box center [546, 305] width 113 height 51
checkbox input "true"
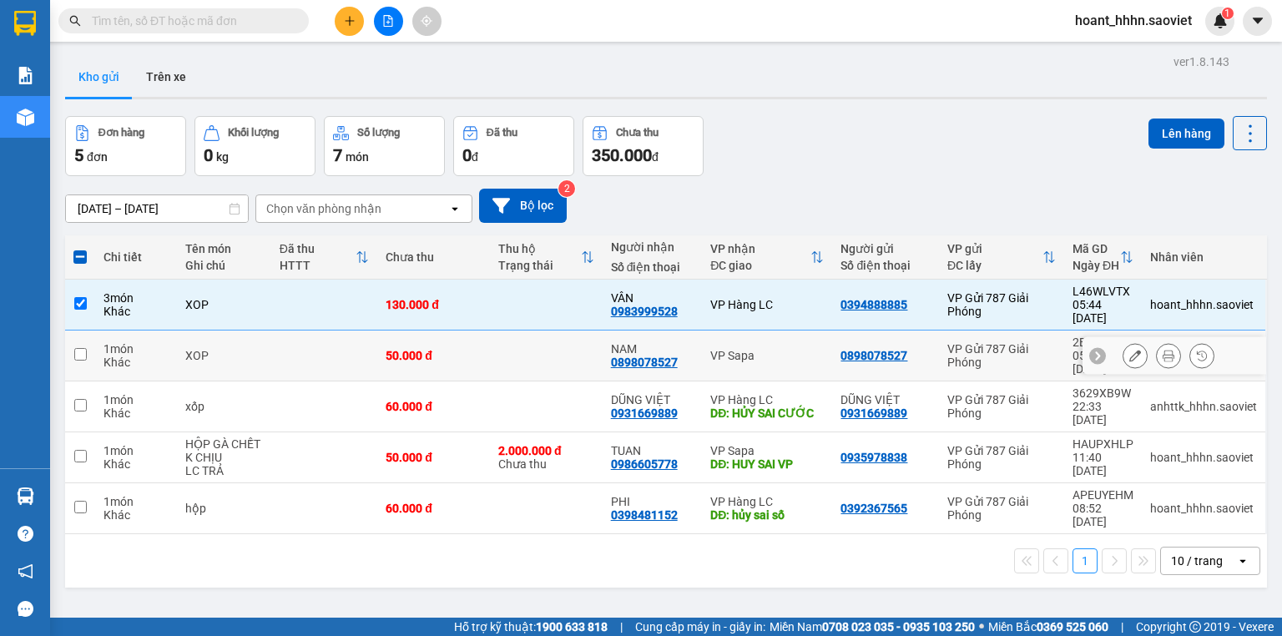
click at [498, 330] on td at bounding box center [546, 355] width 113 height 51
checkbox input "true"
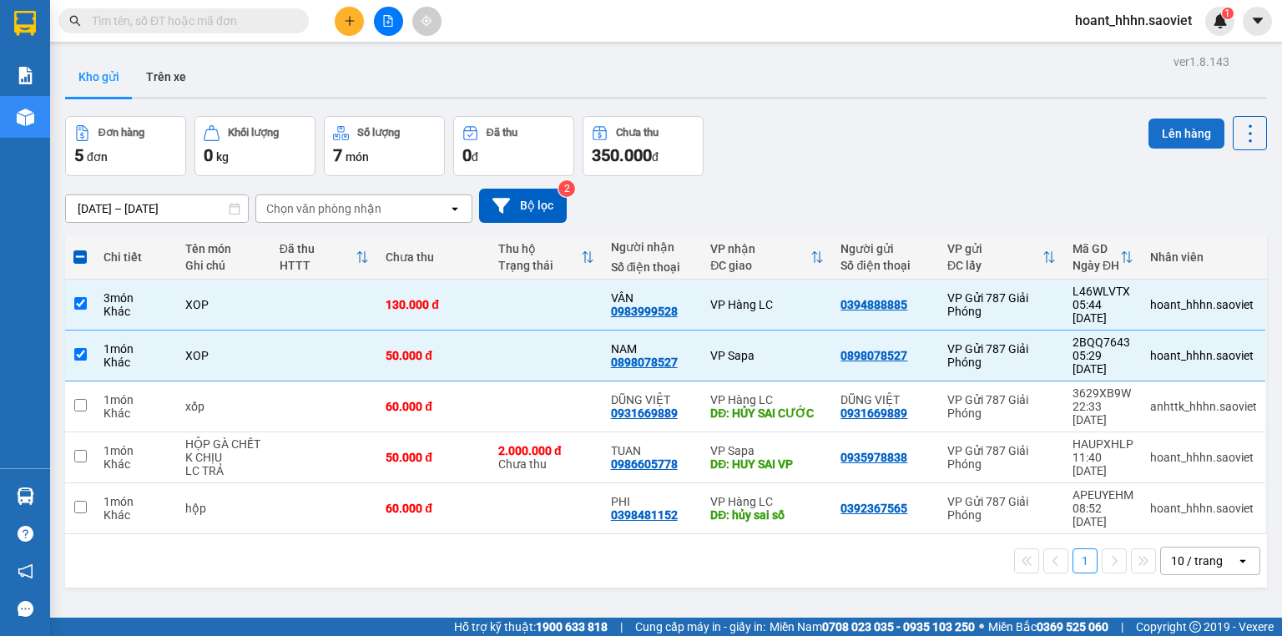
click at [1164, 128] on button "Lên hàng" at bounding box center [1186, 134] width 76 height 30
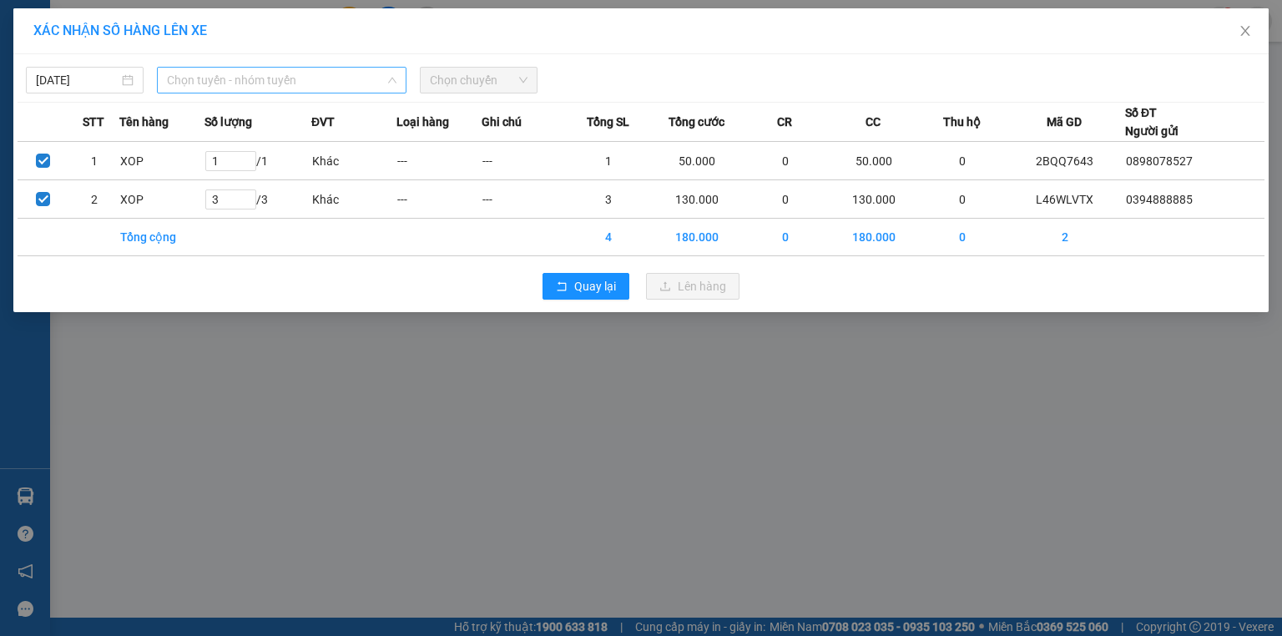
click at [334, 80] on span "Chọn tuyến - nhóm tuyến" at bounding box center [281, 80] width 229 height 25
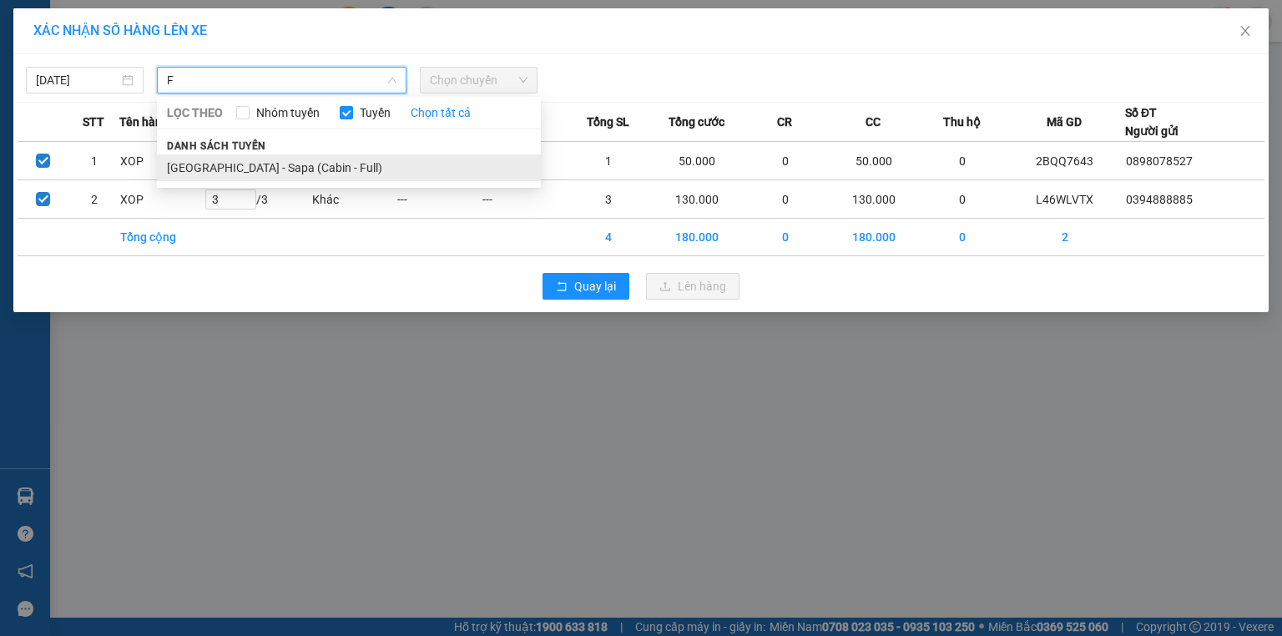
type input "F"
click at [295, 164] on li "Hà Nội - Sapa (Cabin - Full)" at bounding box center [349, 167] width 384 height 27
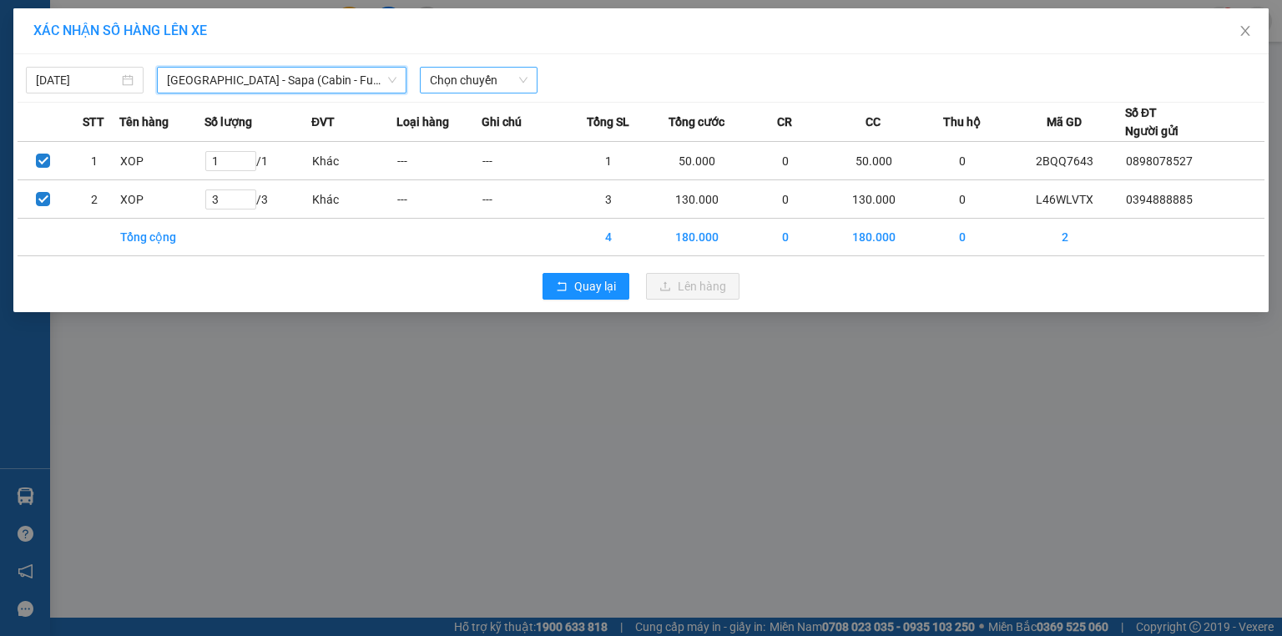
click at [494, 78] on span "Chọn chuyến" at bounding box center [479, 80] width 98 height 25
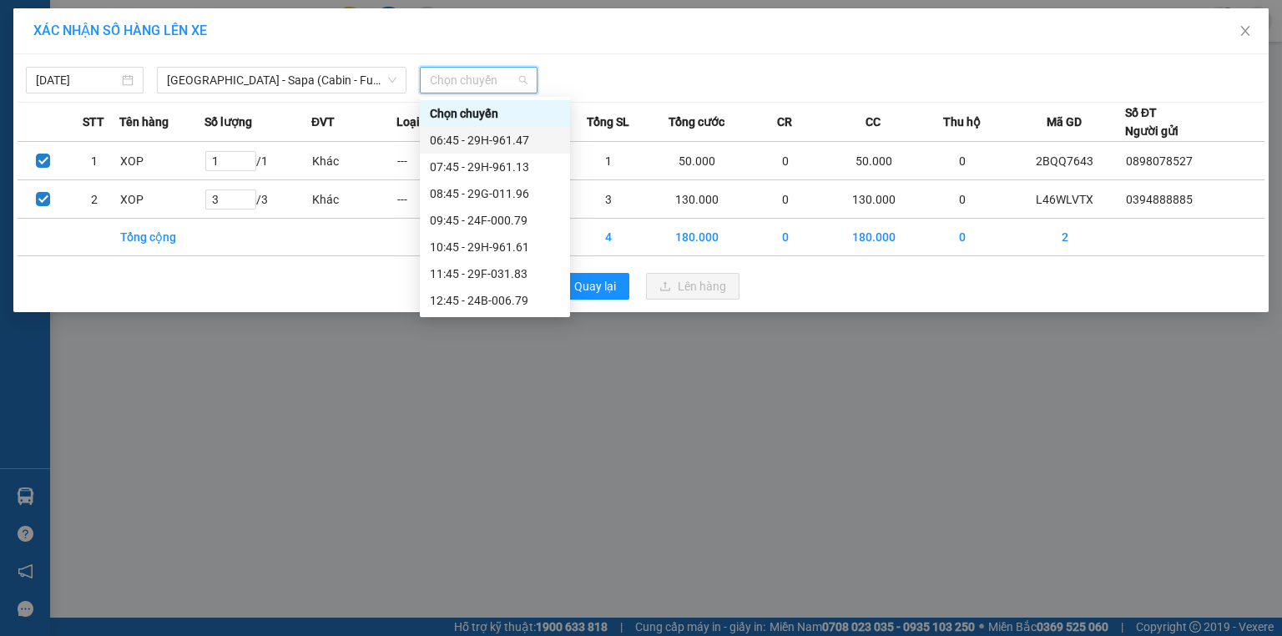
click at [525, 144] on div "06:45 - 29H-961.47" at bounding box center [495, 140] width 130 height 18
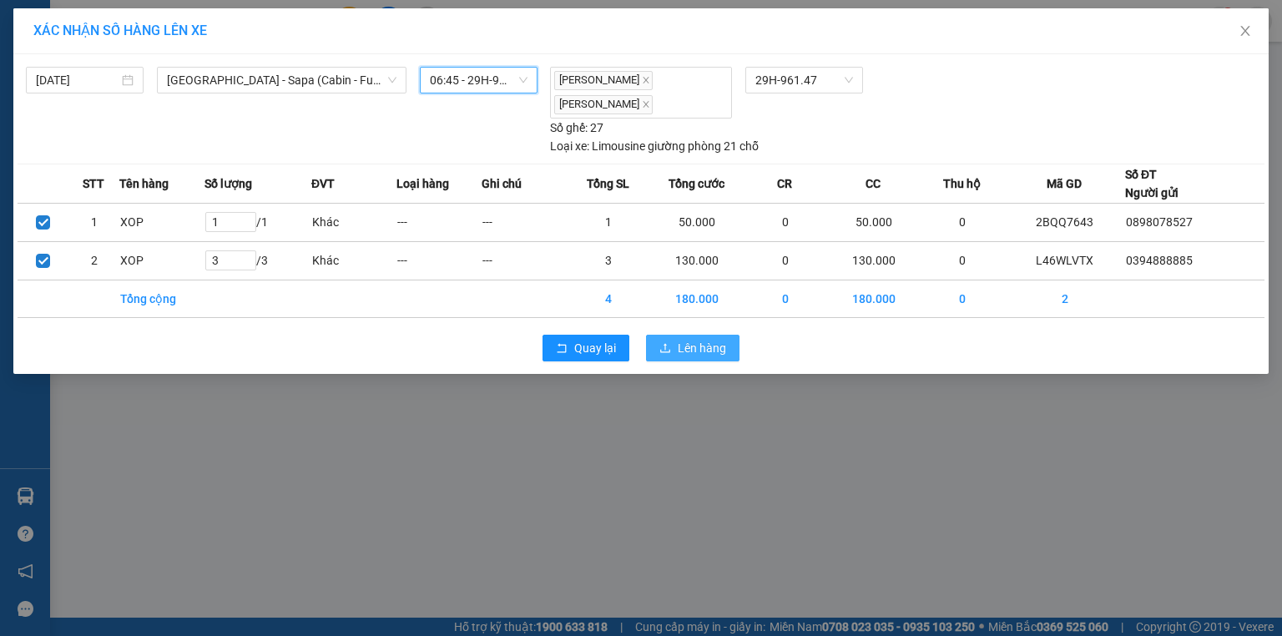
click at [718, 347] on span "Lên hàng" at bounding box center [702, 348] width 48 height 18
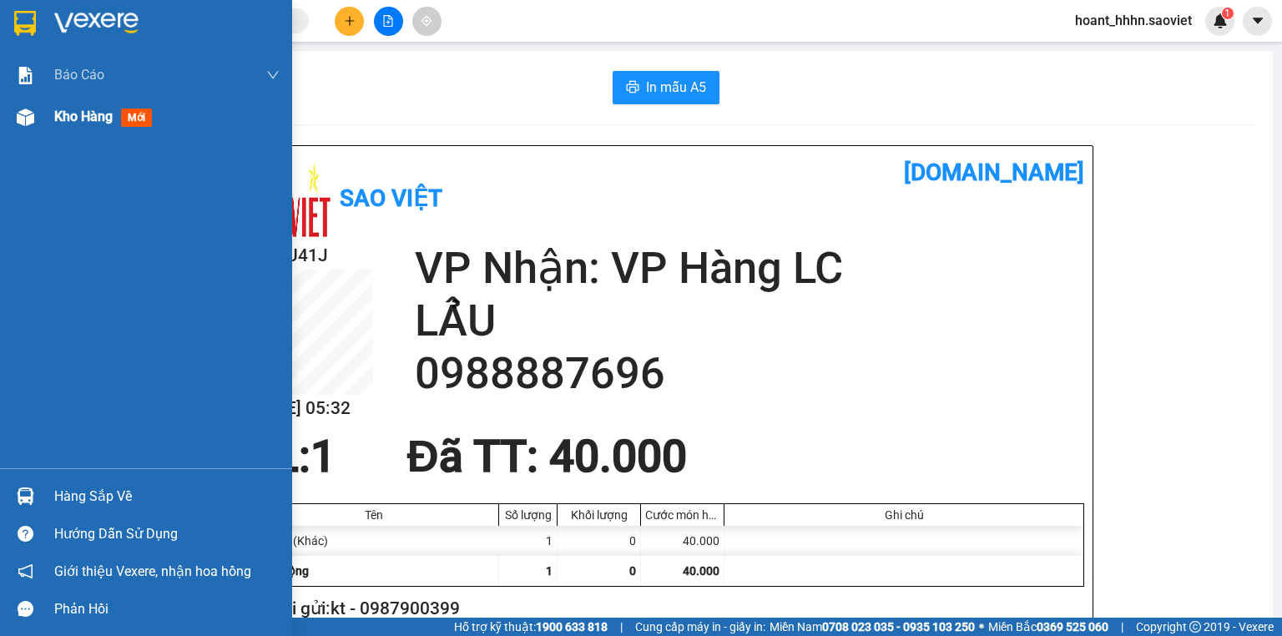
click at [67, 108] on span "Kho hàng" at bounding box center [83, 116] width 58 height 16
